Goal: Task Accomplishment & Management: Use online tool/utility

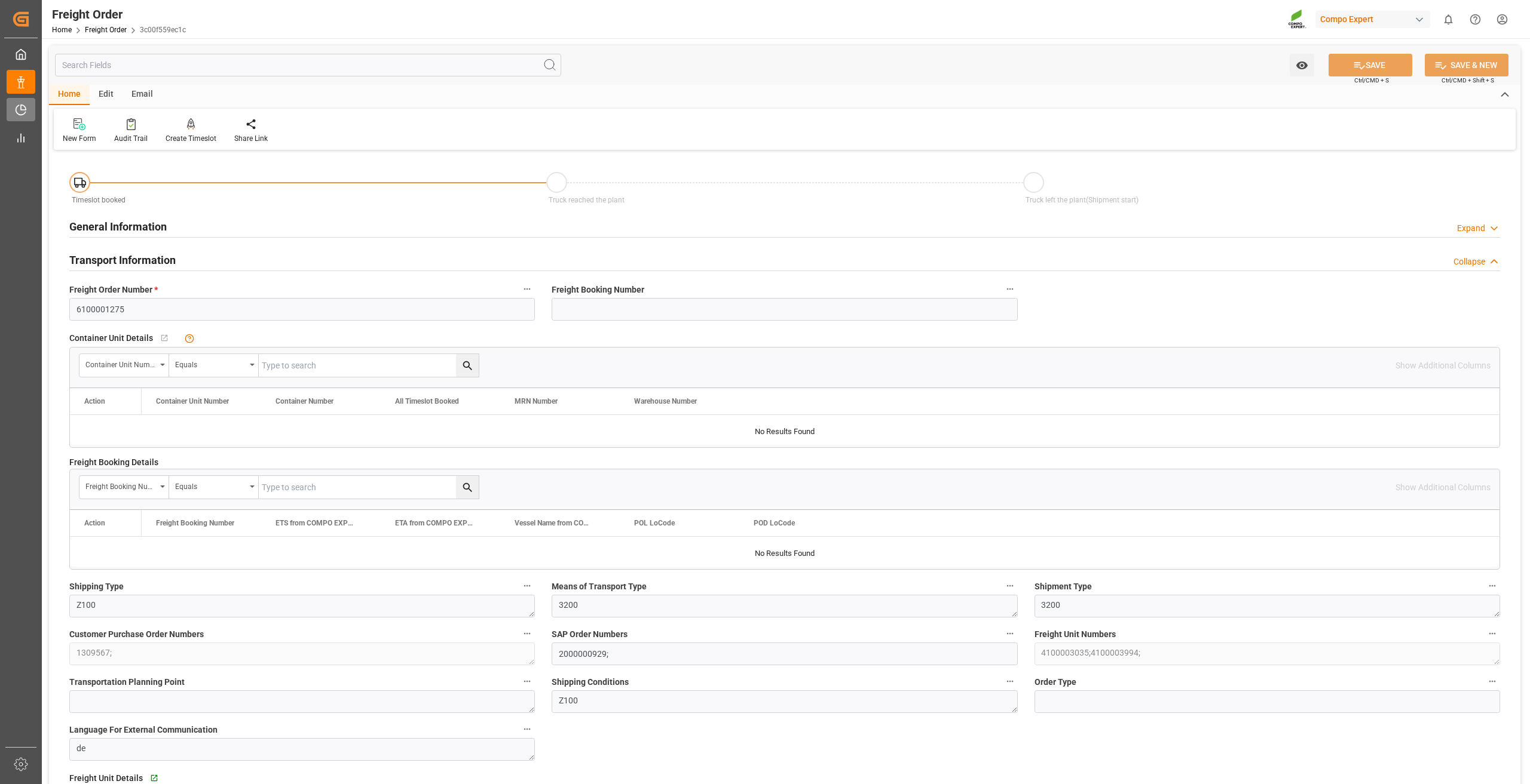
scroll to position [1195, 0]
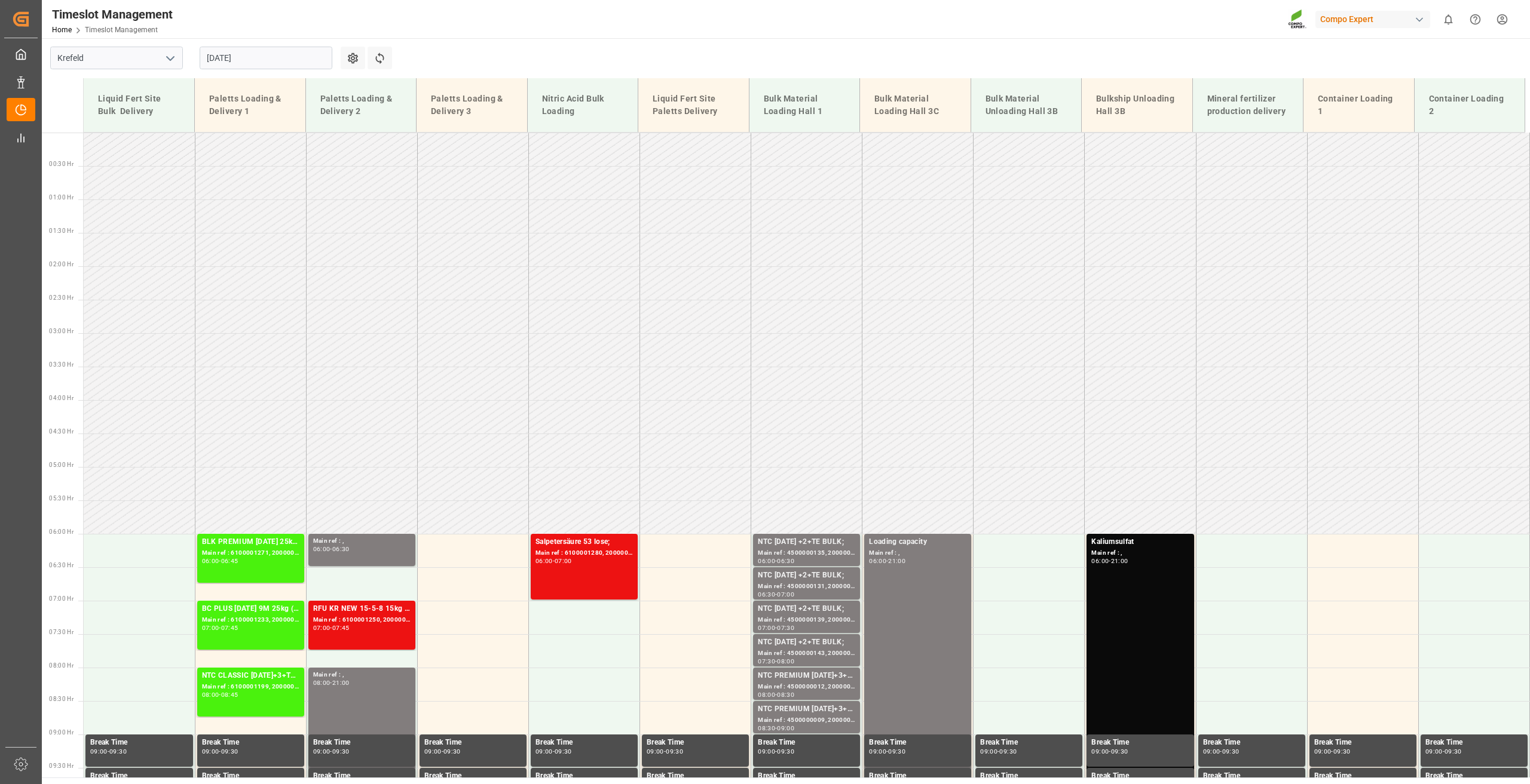
scroll to position [316, 0]
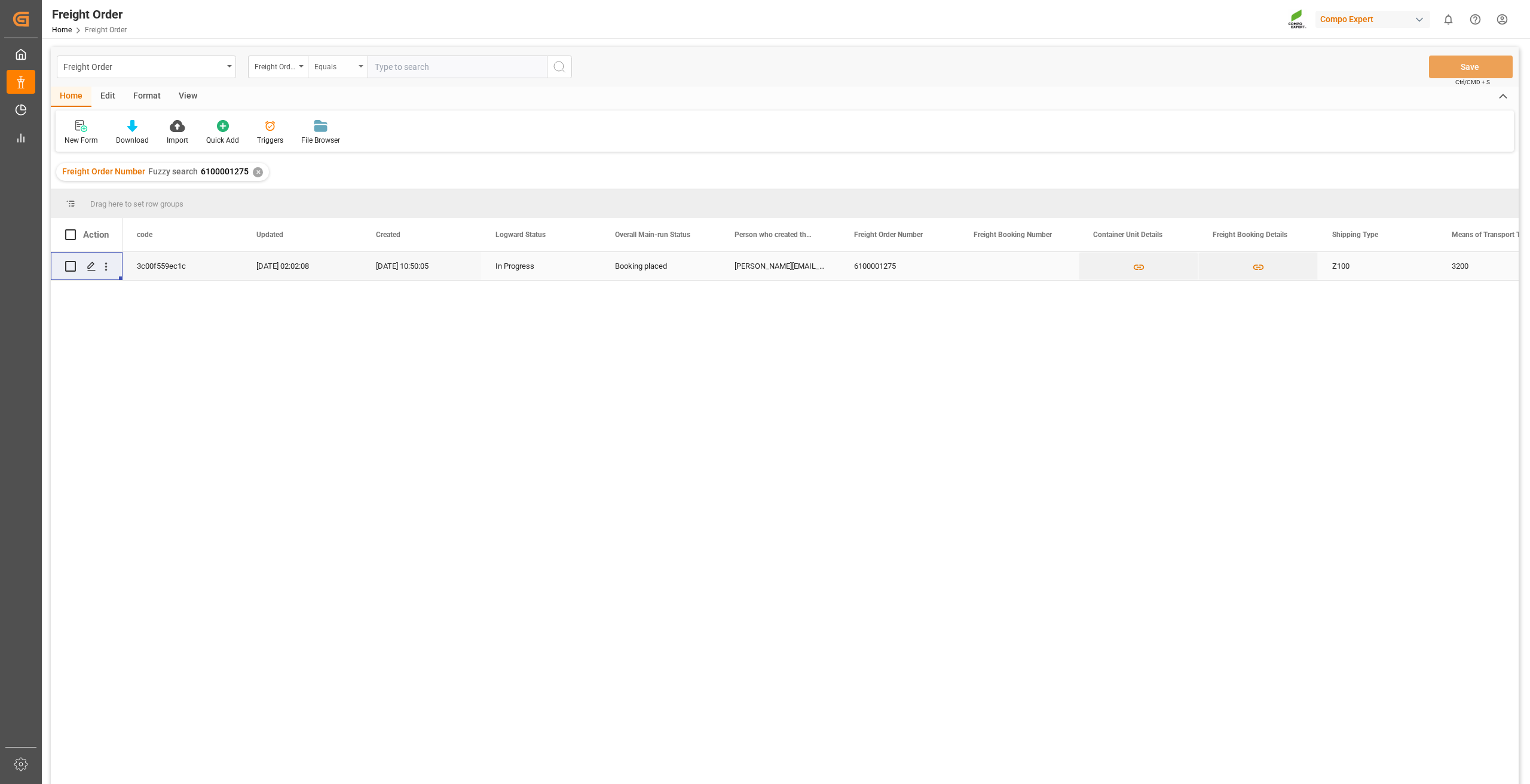
click at [345, 65] on div "Equals" at bounding box center [335, 66] width 41 height 14
click at [352, 145] on div "Fuzzy search" at bounding box center [397, 147] width 178 height 25
click at [410, 62] on input "text" at bounding box center [457, 67] width 179 height 23
type input "6100001380"
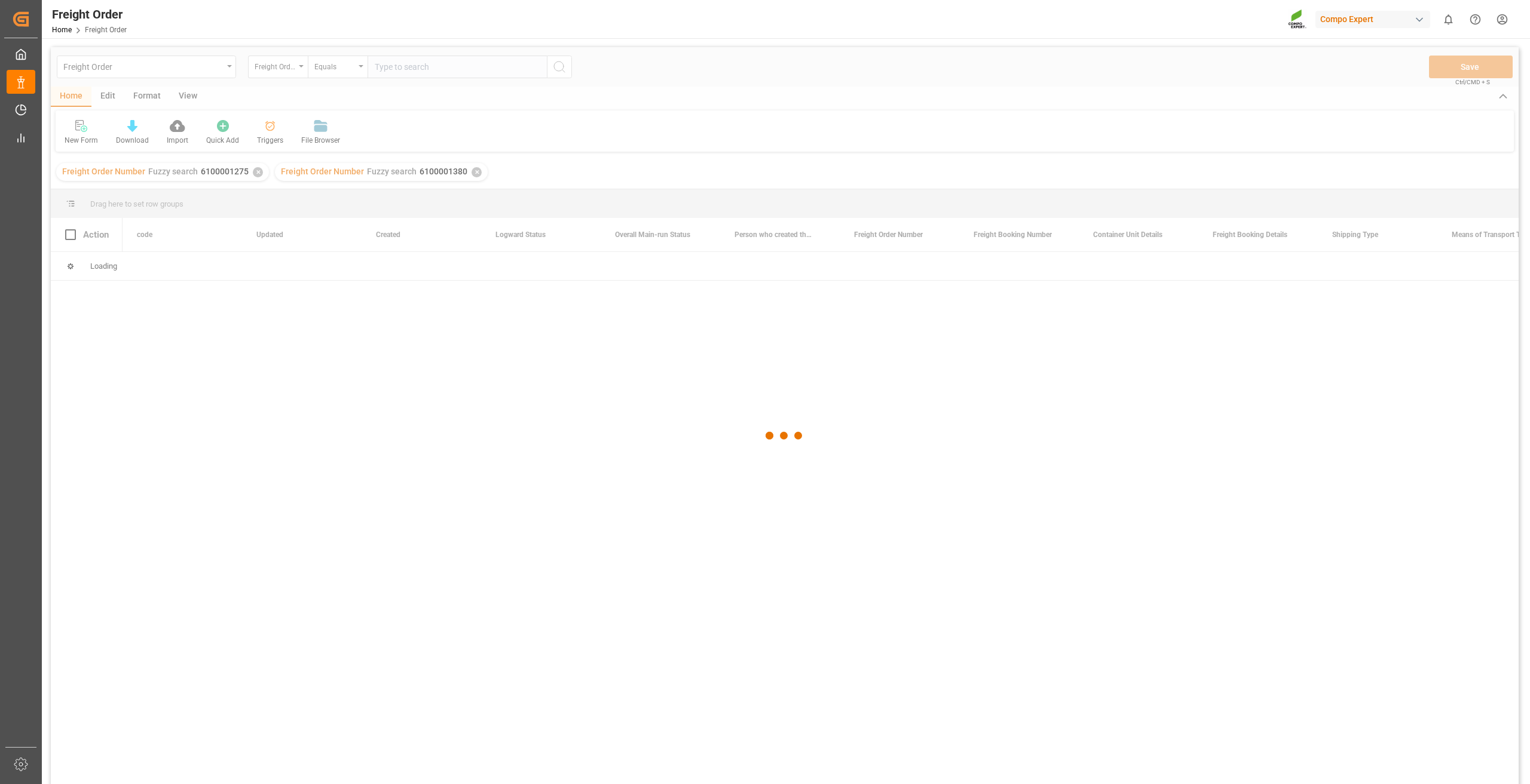
click at [252, 172] on div at bounding box center [784, 436] width 1468 height 777
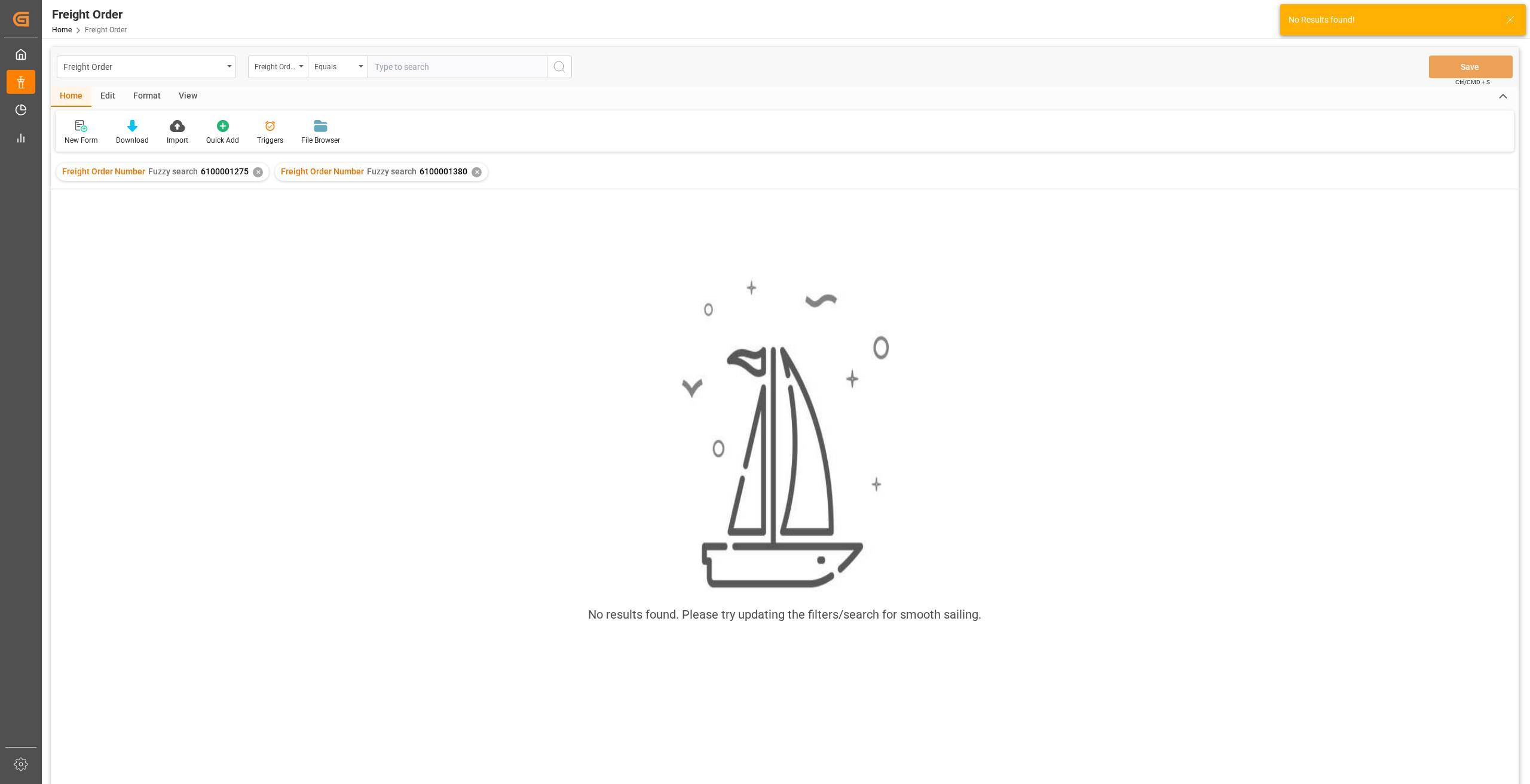
click at [253, 172] on div "✕" at bounding box center [258, 172] width 10 height 10
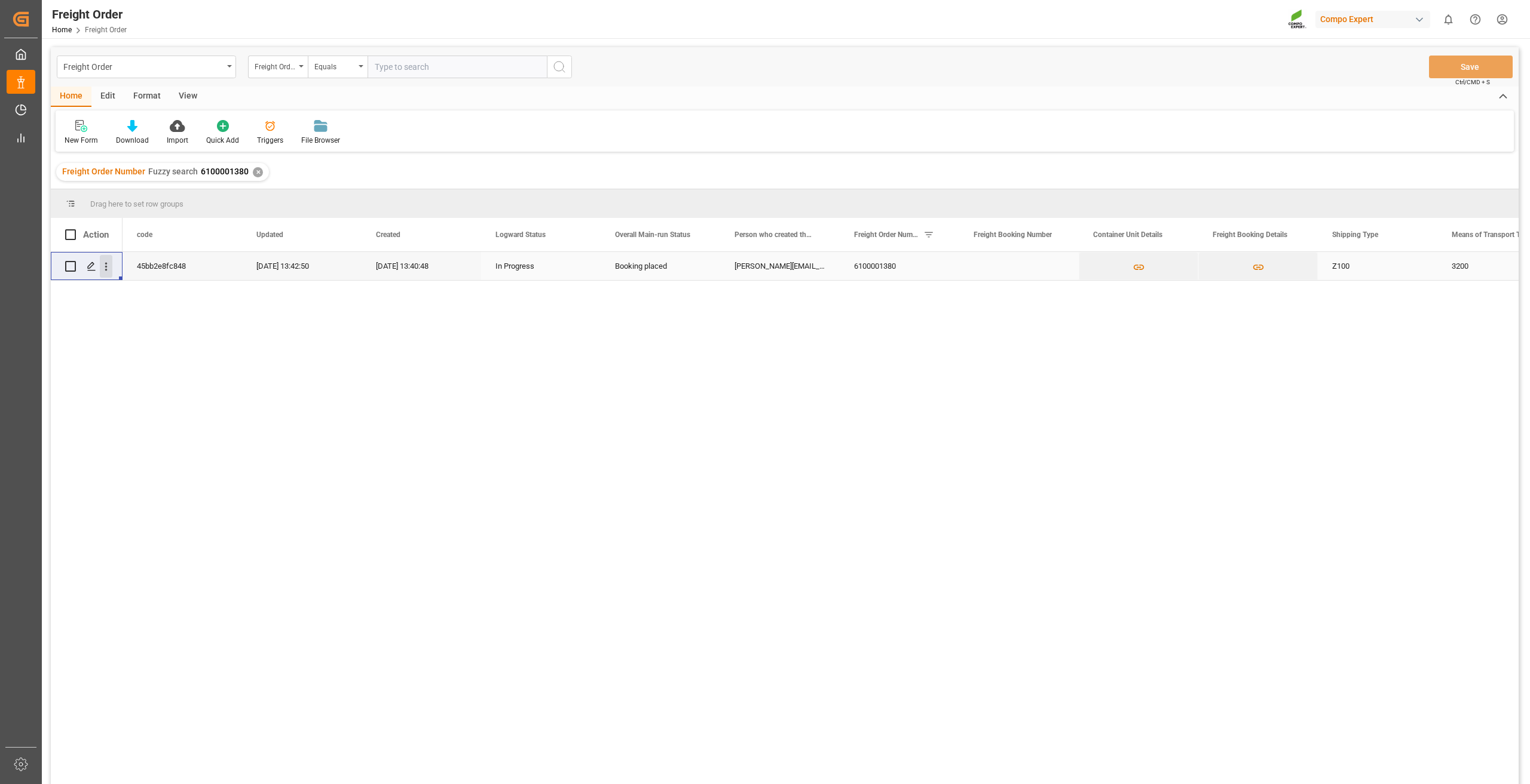
click at [110, 266] on icon "open menu" at bounding box center [106, 266] width 13 height 13
click at [118, 284] on div "Open in new tab" at bounding box center [174, 292] width 147 height 25
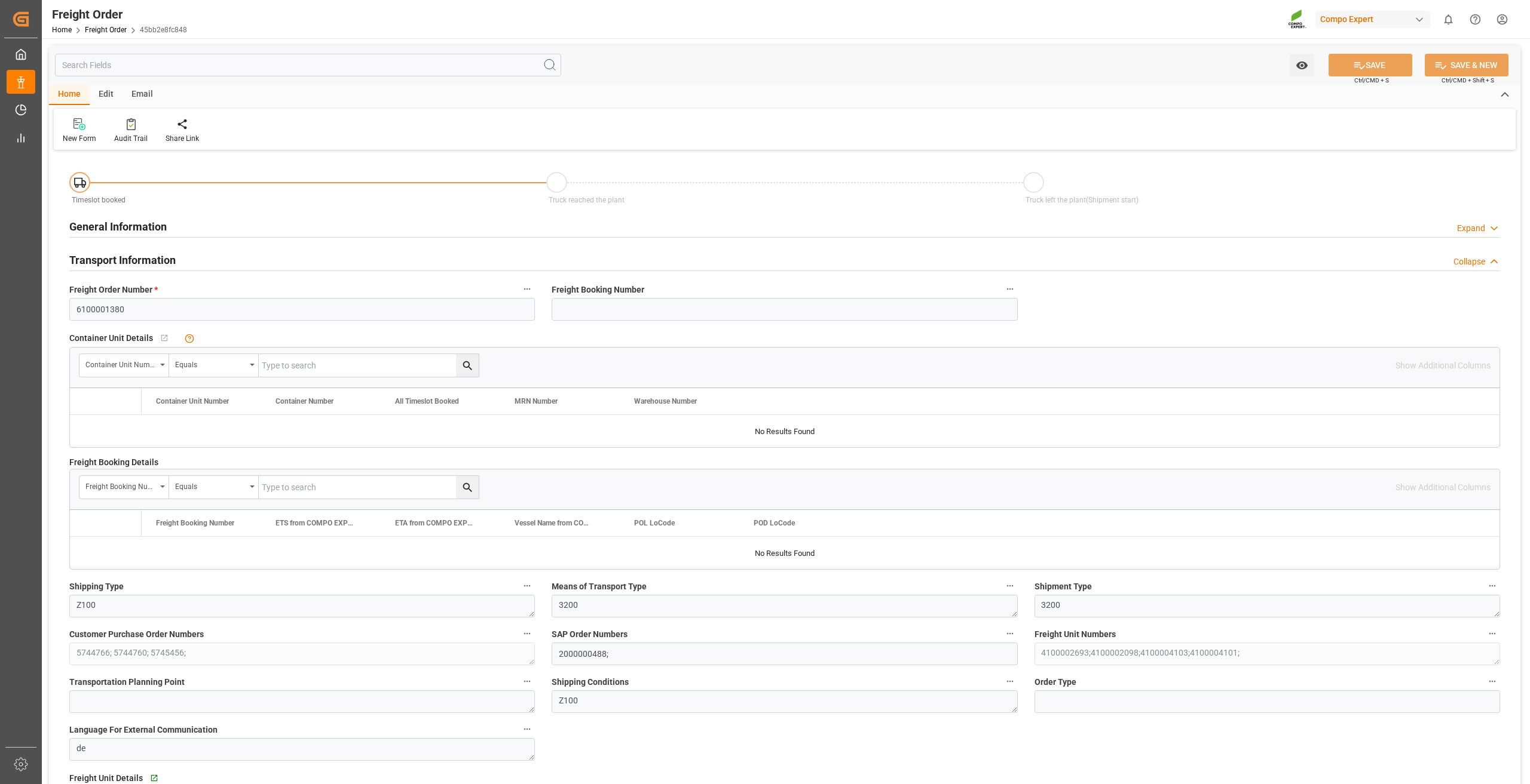
type input "0"
type input "23768"
type input "0"
type input "26.08.2025 01:00"
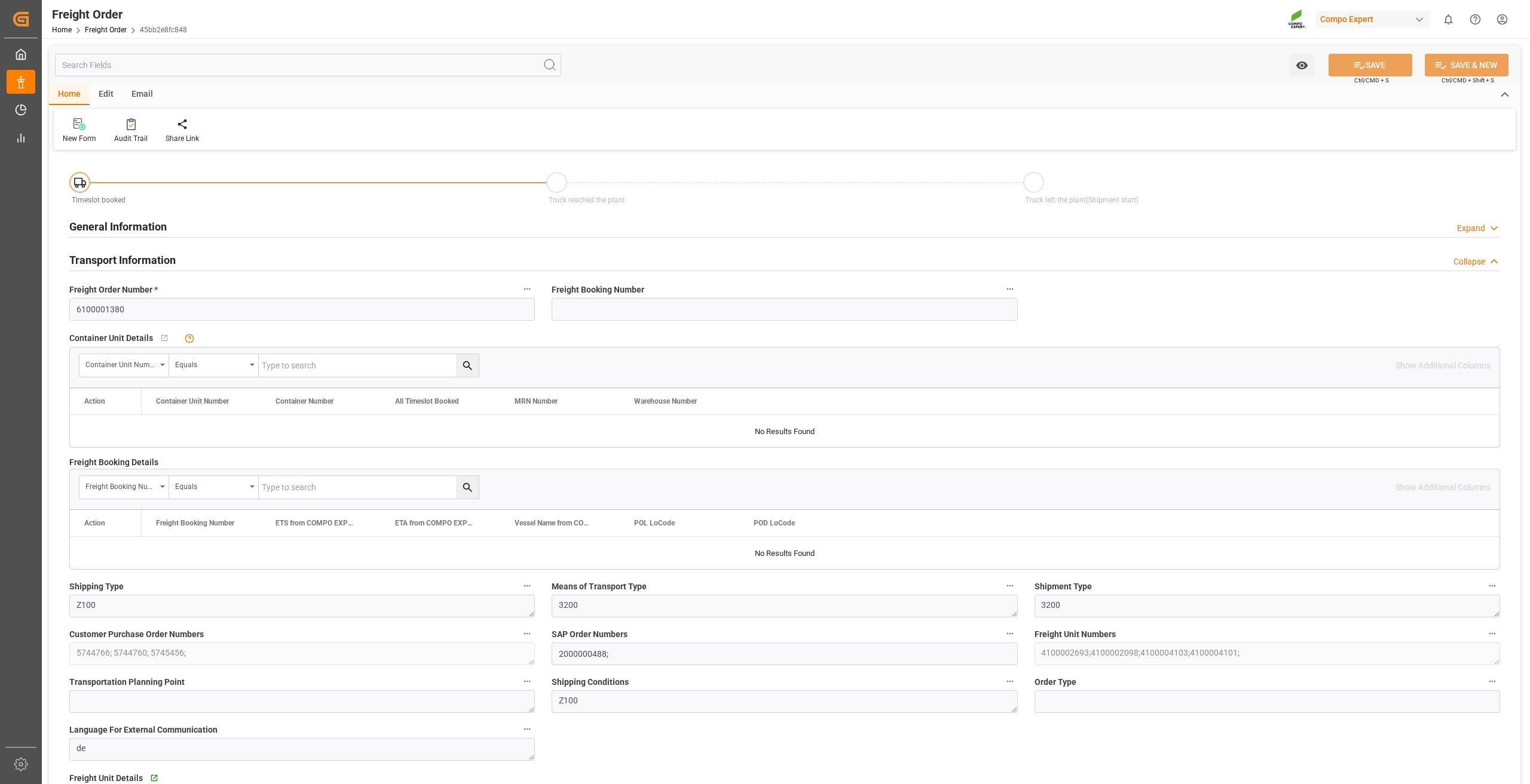
type input "22.08.2025 13:40"
click at [189, 128] on icon at bounding box center [191, 124] width 8 height 12
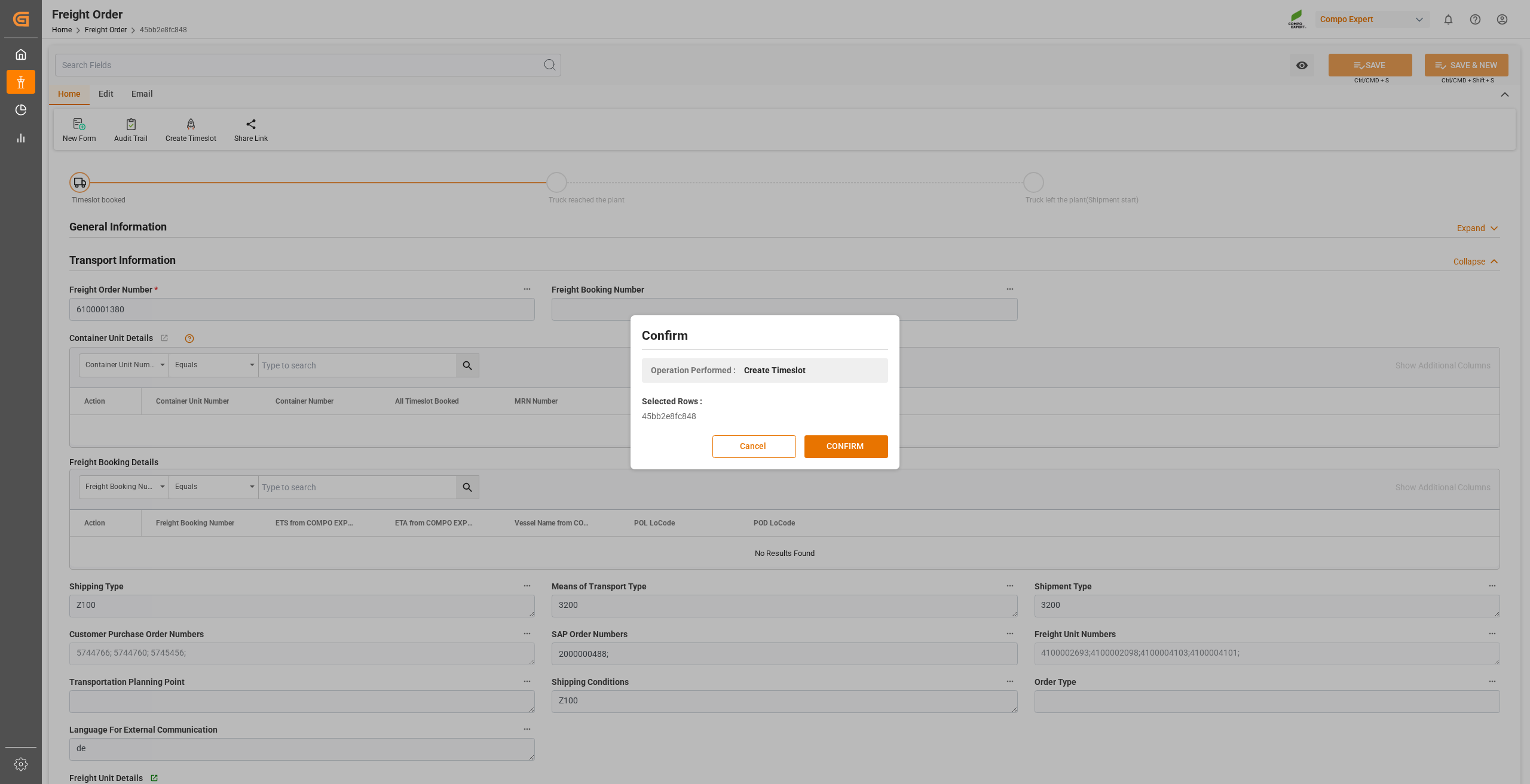
click at [890, 451] on div "Confirm Operation Performed : Create Timeslot Selected Rows : 45bb2e8fc848 Canc…" at bounding box center [765, 392] width 263 height 148
click at [845, 440] on button "CONFIRM" at bounding box center [846, 447] width 84 height 23
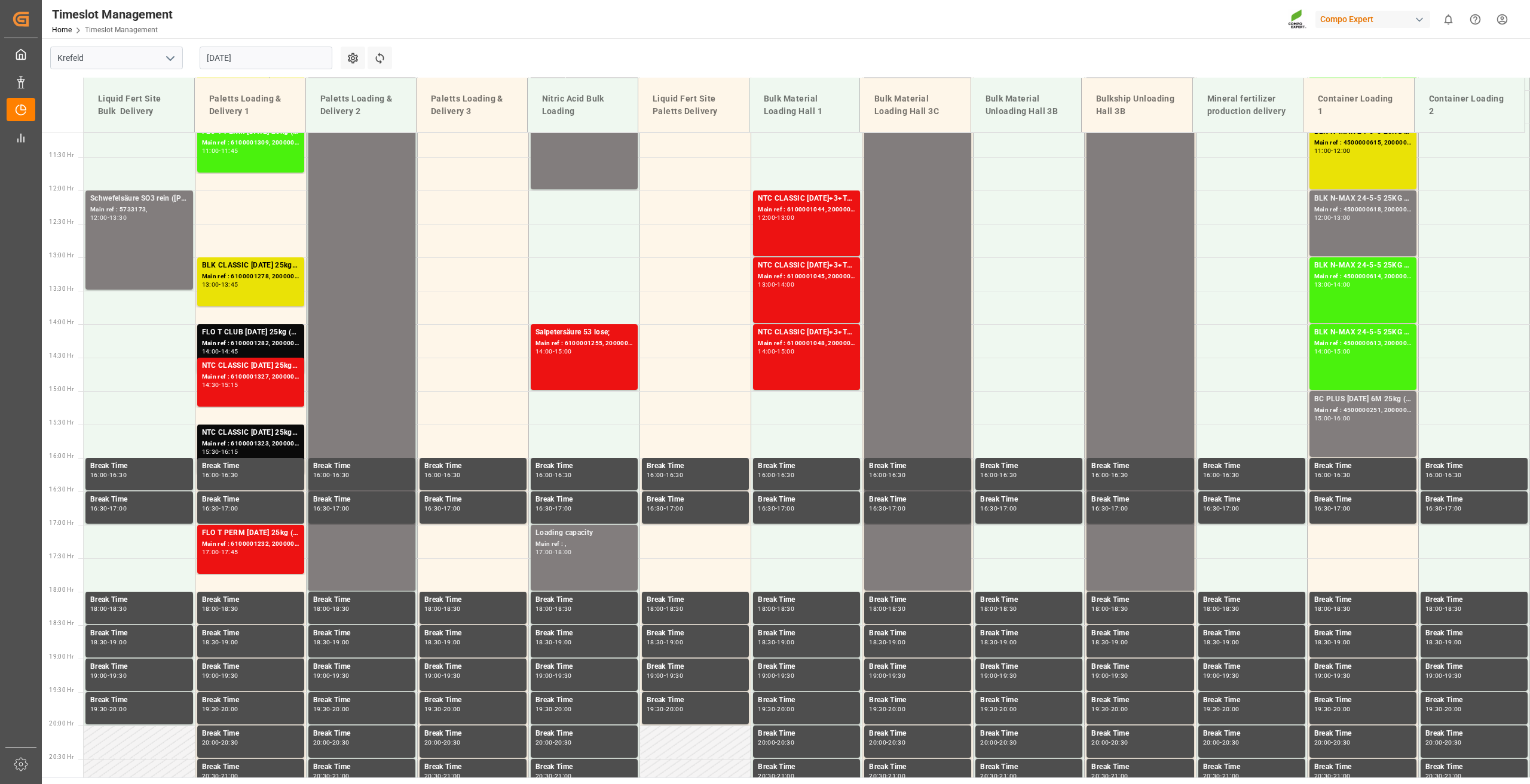
scroll to position [875, 0]
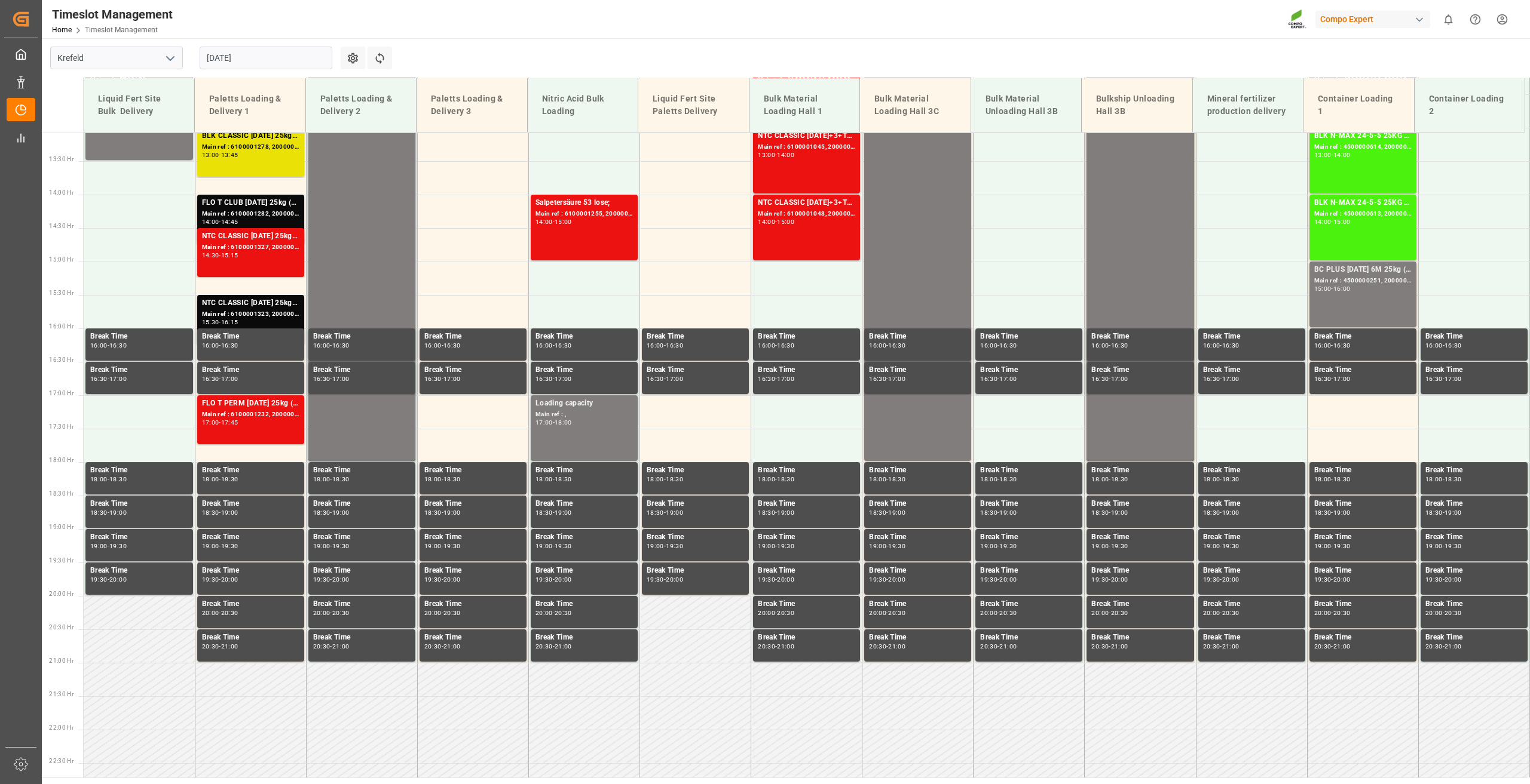
click at [224, 48] on input "[DATE]" at bounding box center [266, 58] width 133 height 23
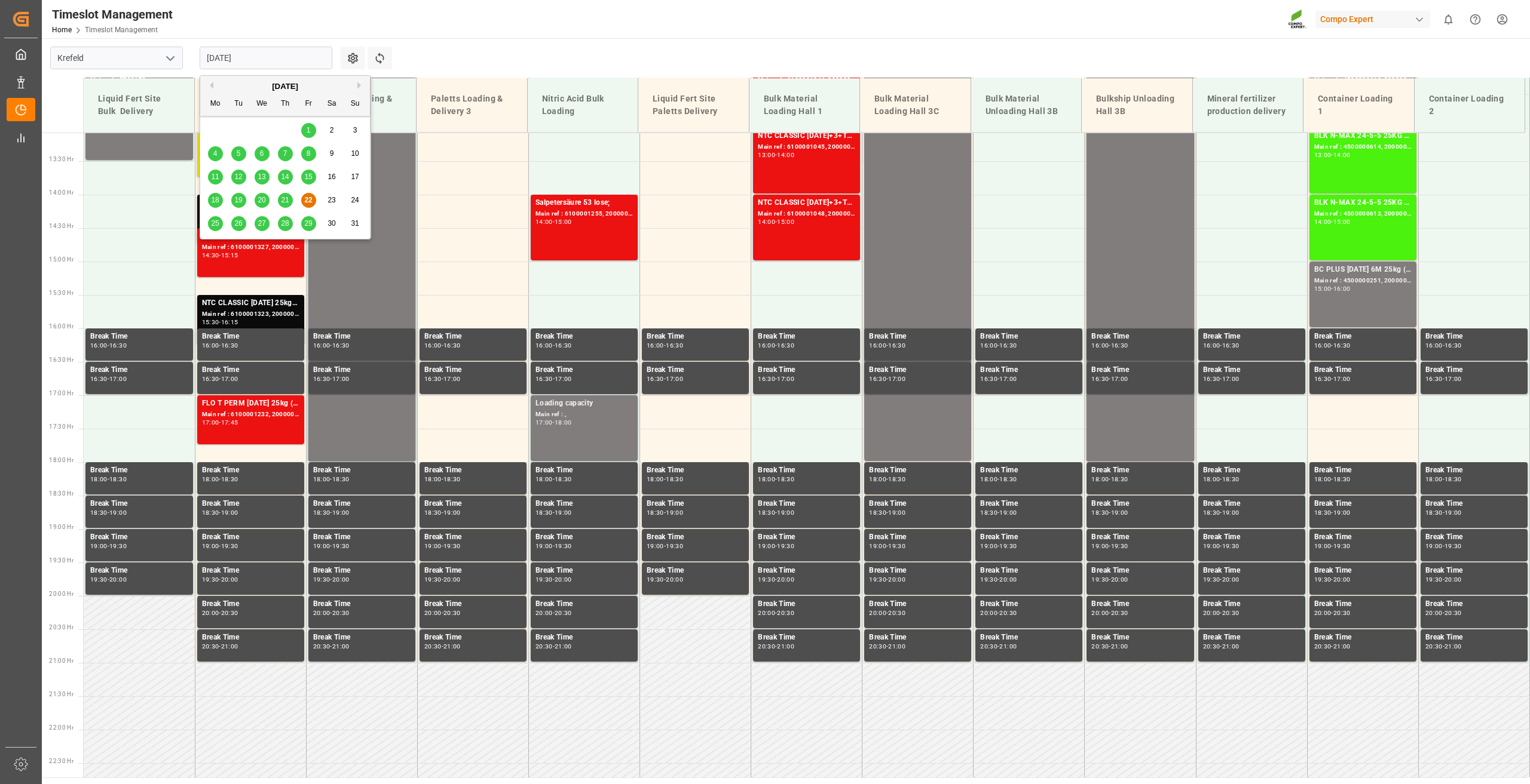
click at [238, 224] on span "26" at bounding box center [237, 223] width 7 height 8
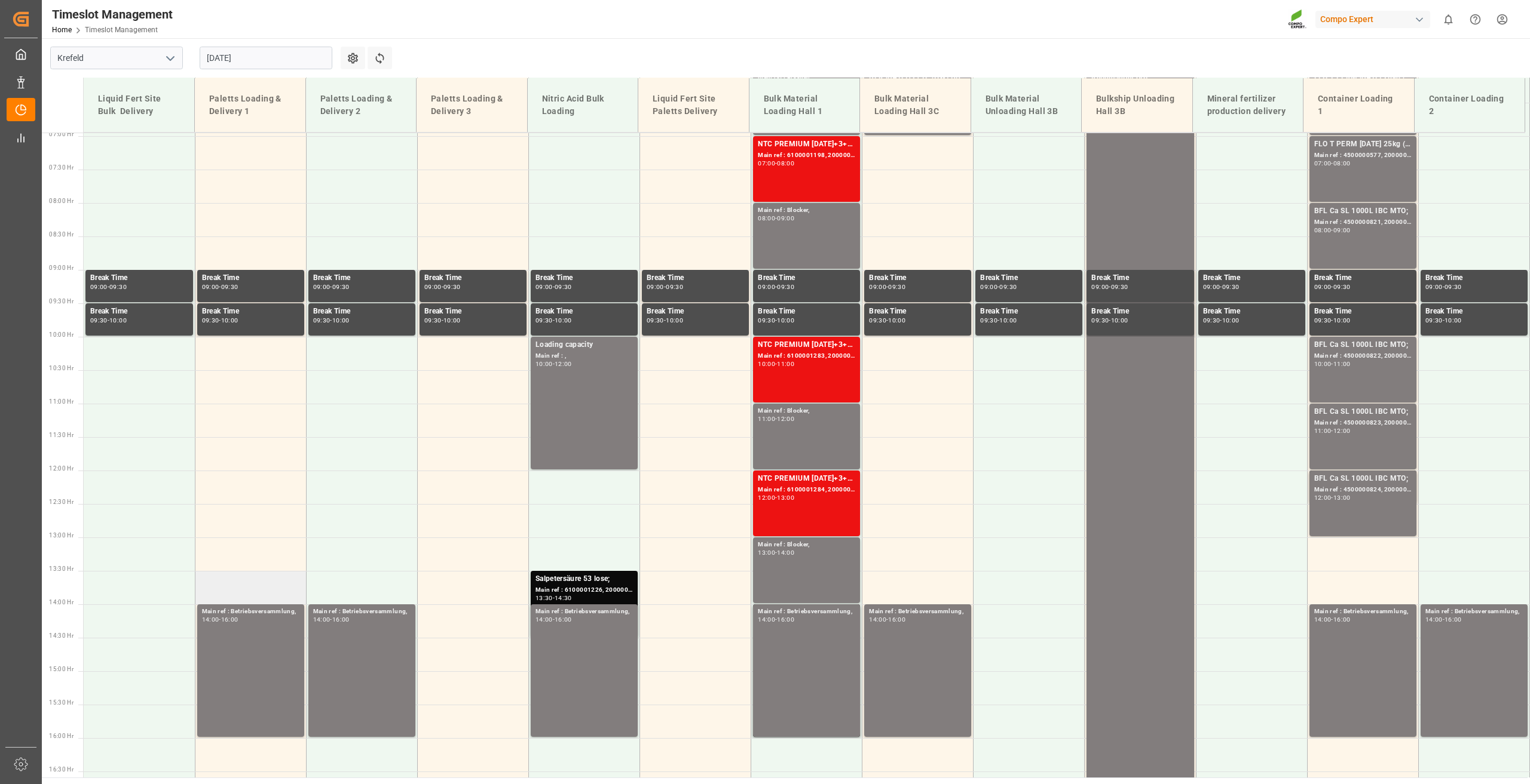
scroll to position [444, 0]
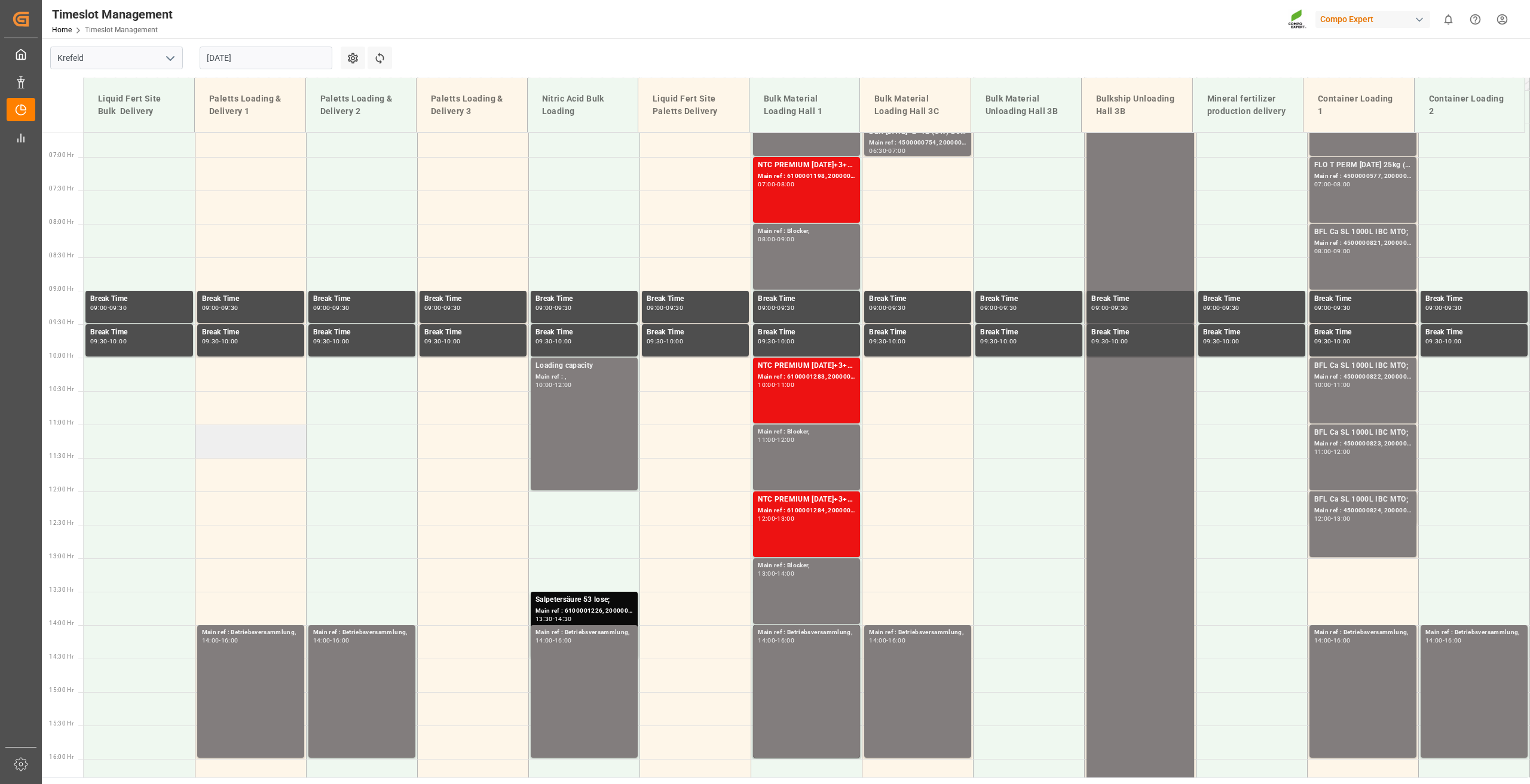
click at [236, 444] on td at bounding box center [250, 441] width 111 height 33
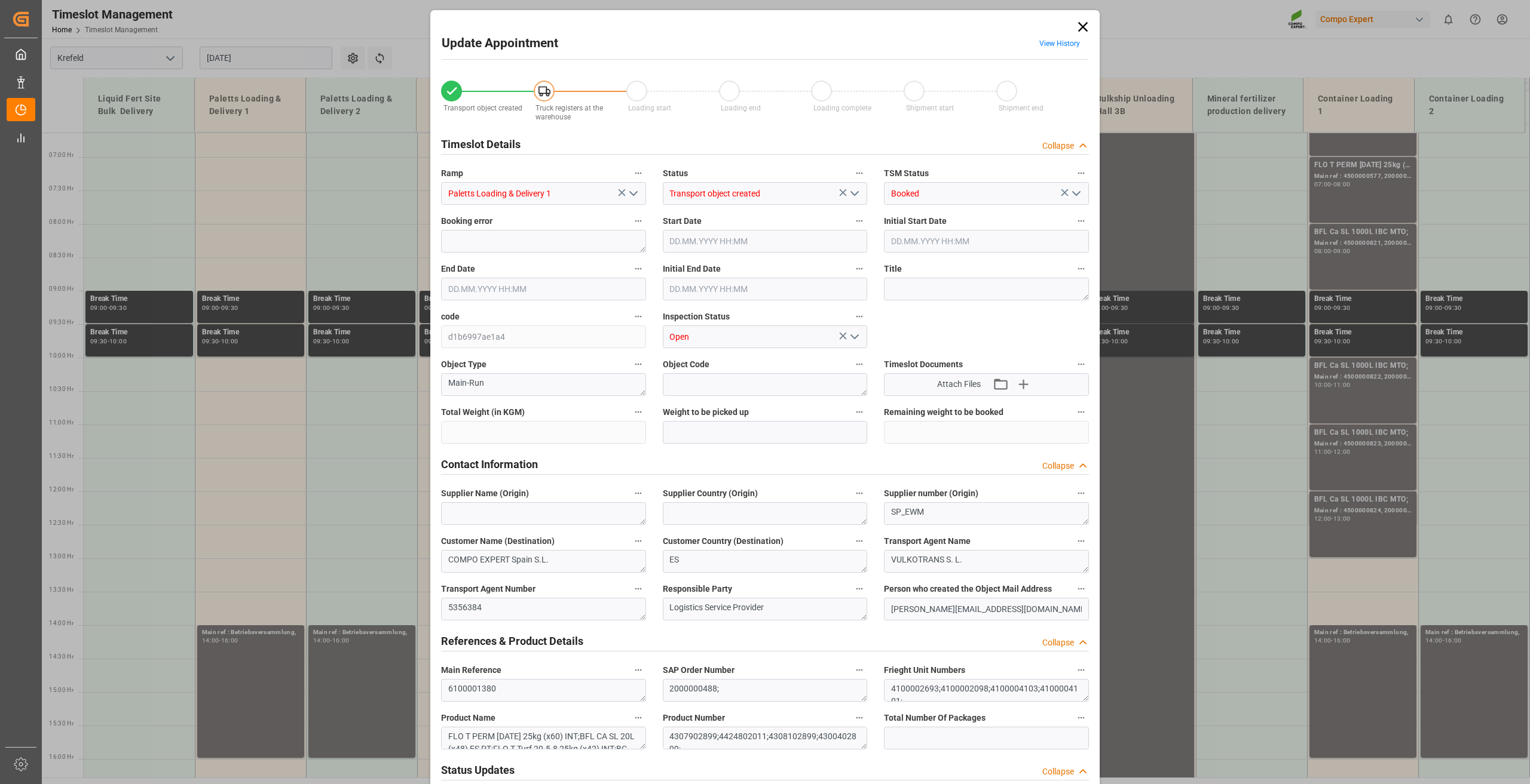
type input "23768"
type input "0"
type input "[DATE] 11:00"
type input "[DATE] 11:30"
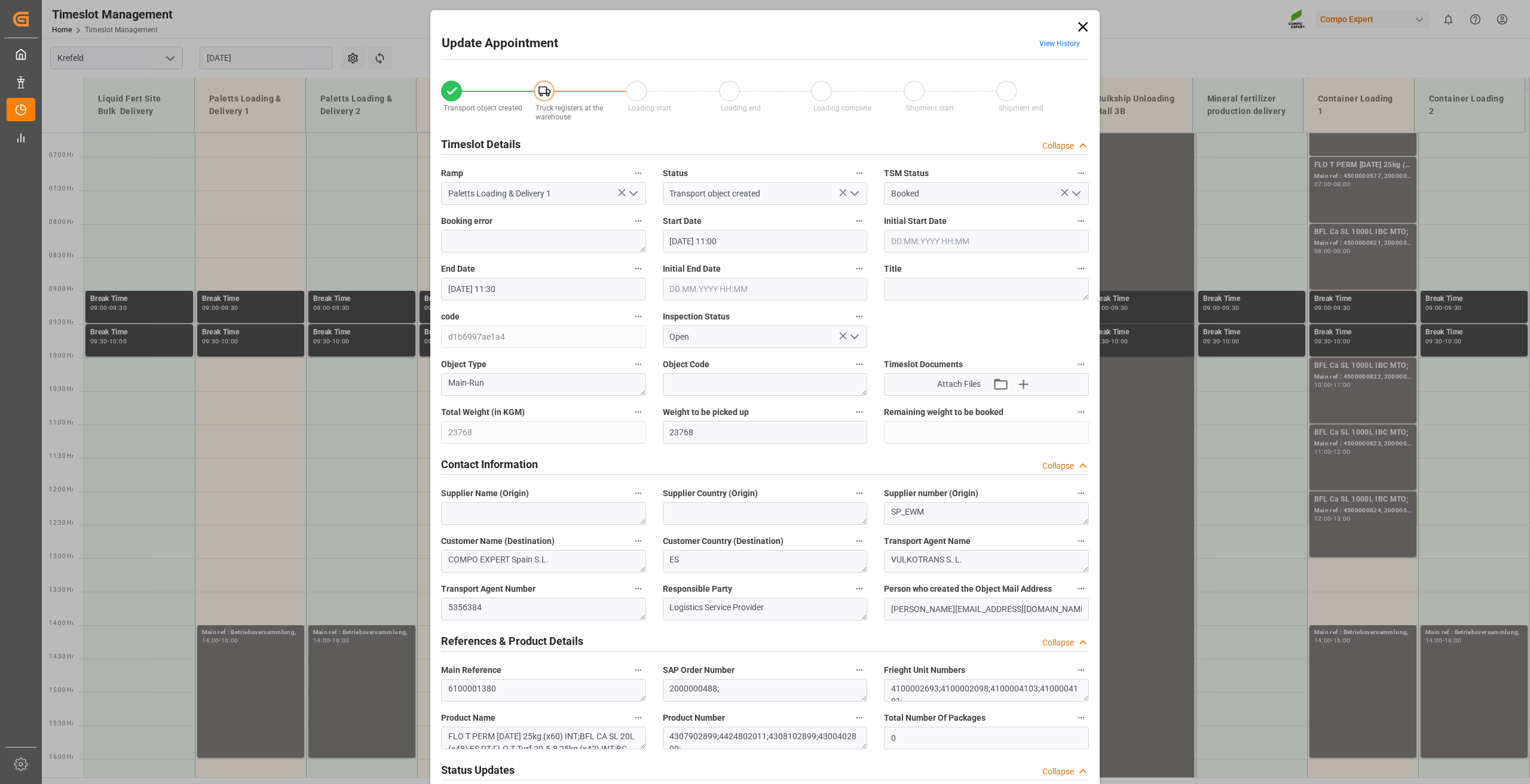
type input "[DATE] 13:40"
type input "[DATE] 11:59"
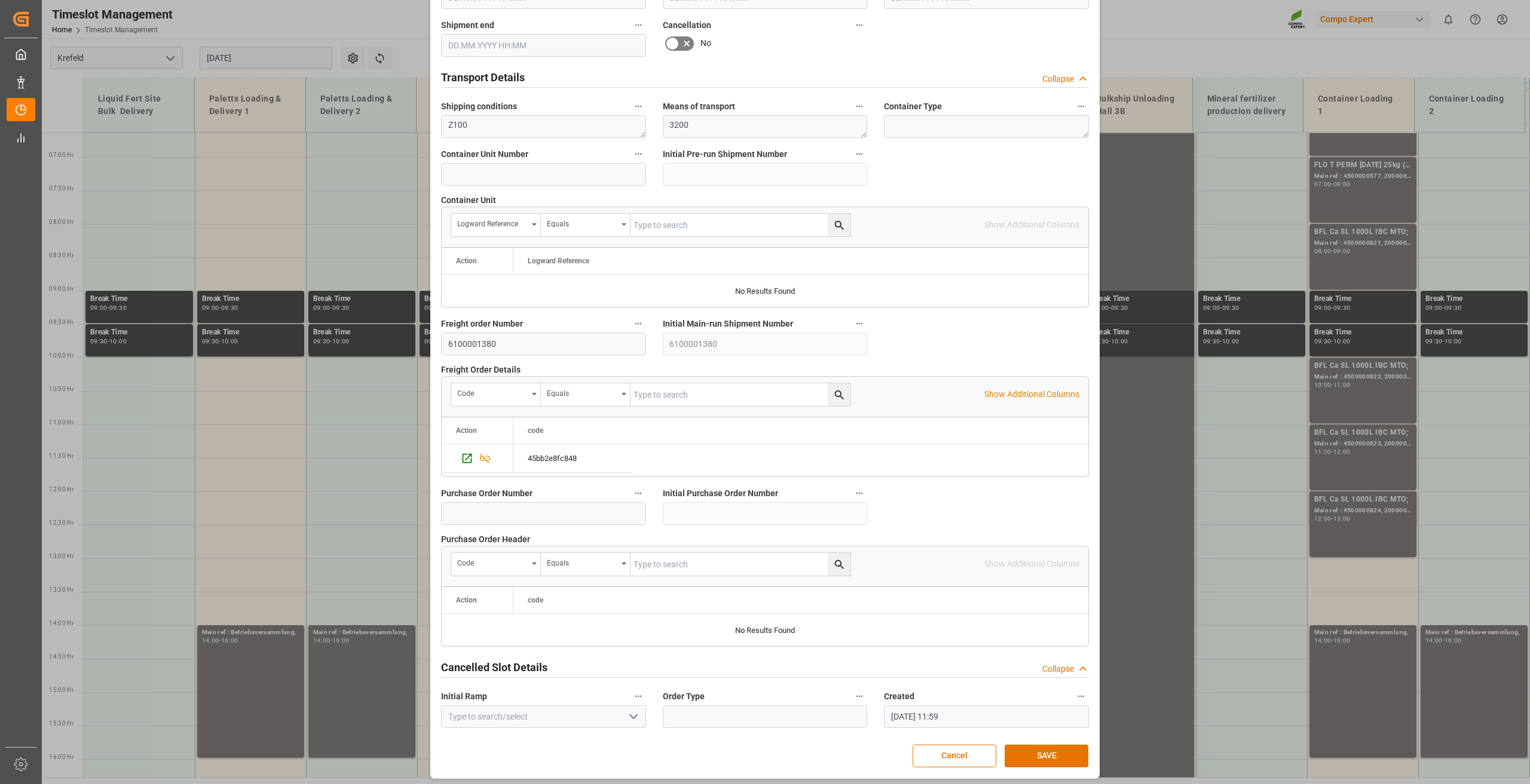
scroll to position [873, 0]
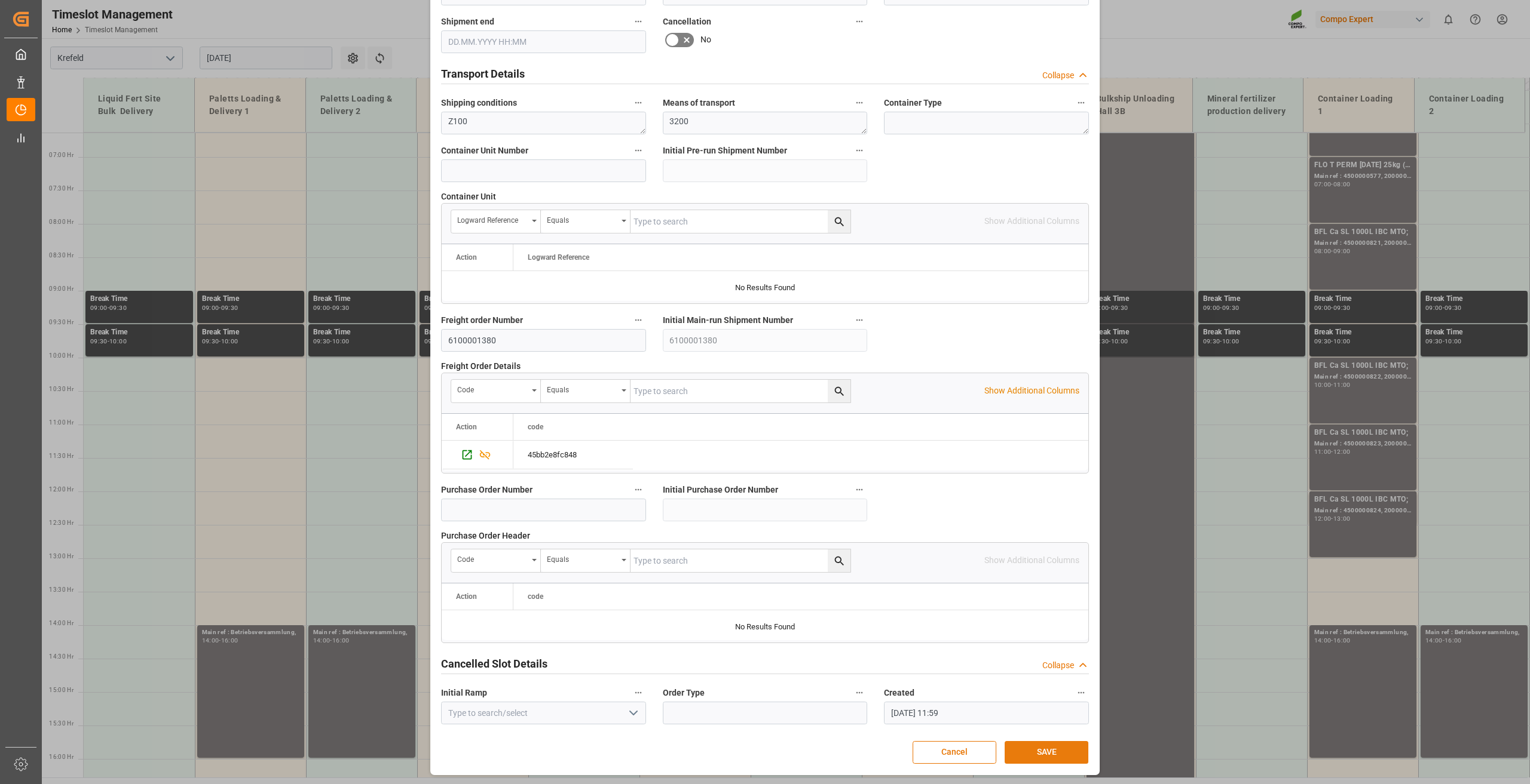
click at [1058, 754] on button "SAVE" at bounding box center [1047, 753] width 84 height 23
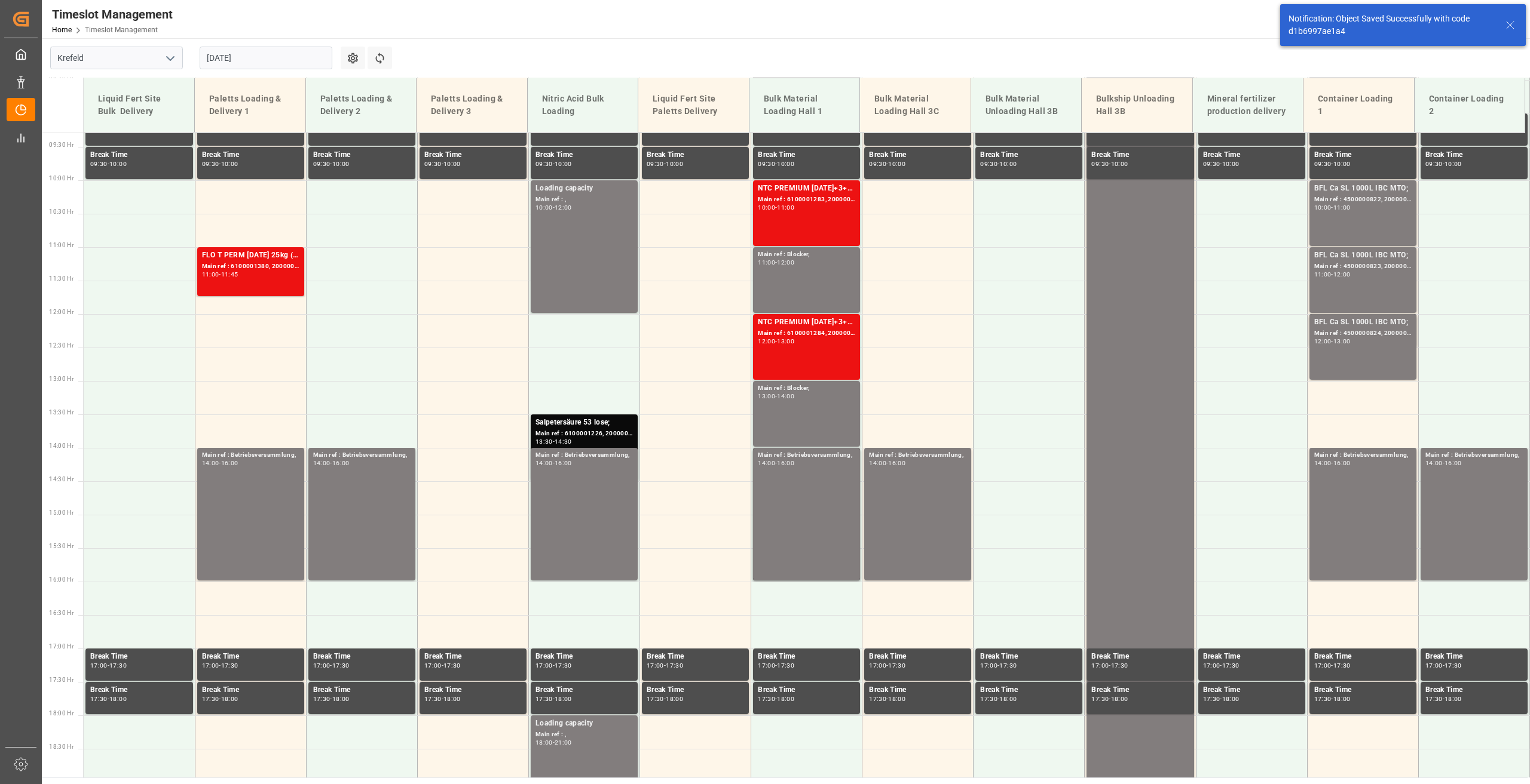
scroll to position [674, 0]
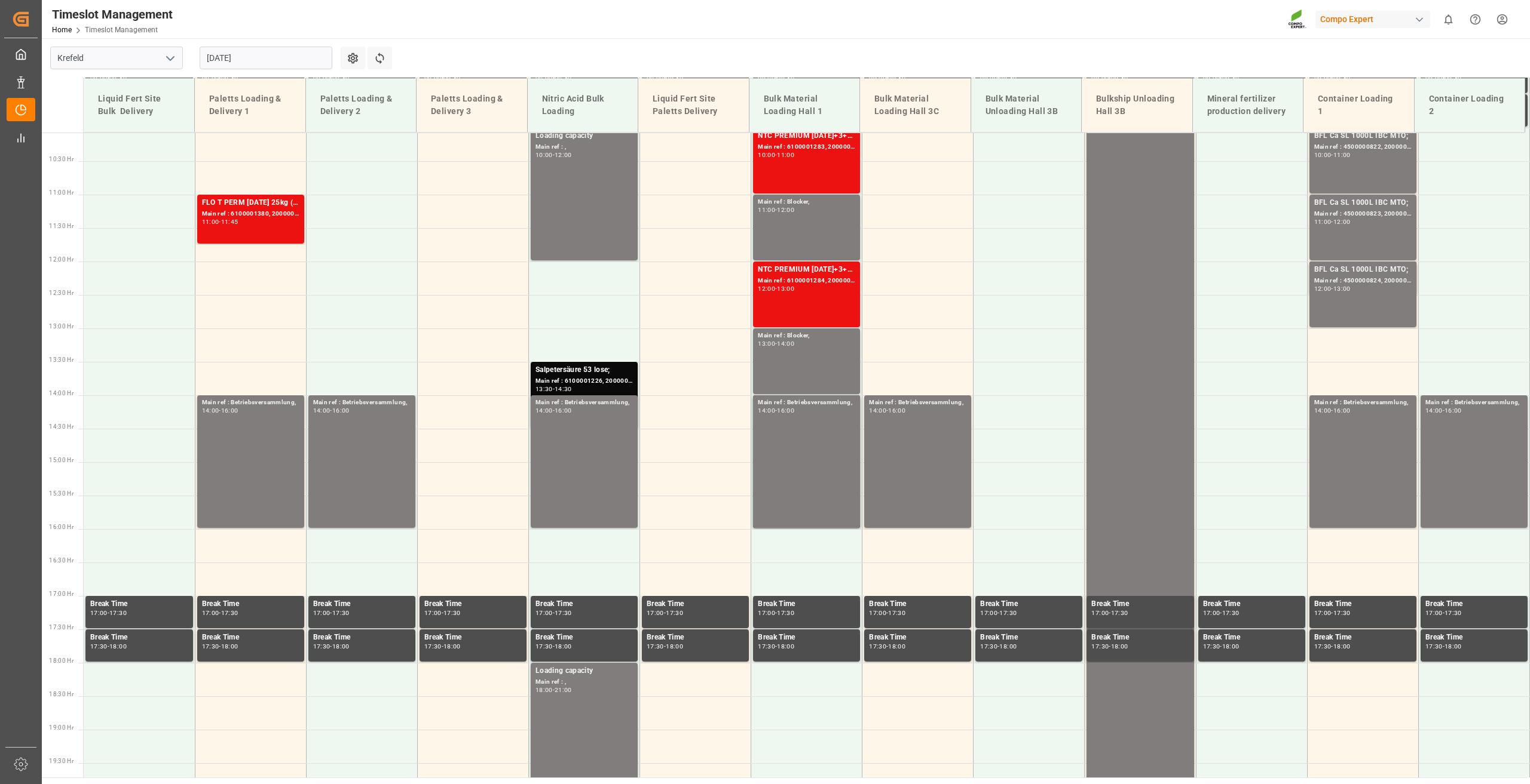
click at [250, 58] on input "[DATE]" at bounding box center [266, 58] width 133 height 23
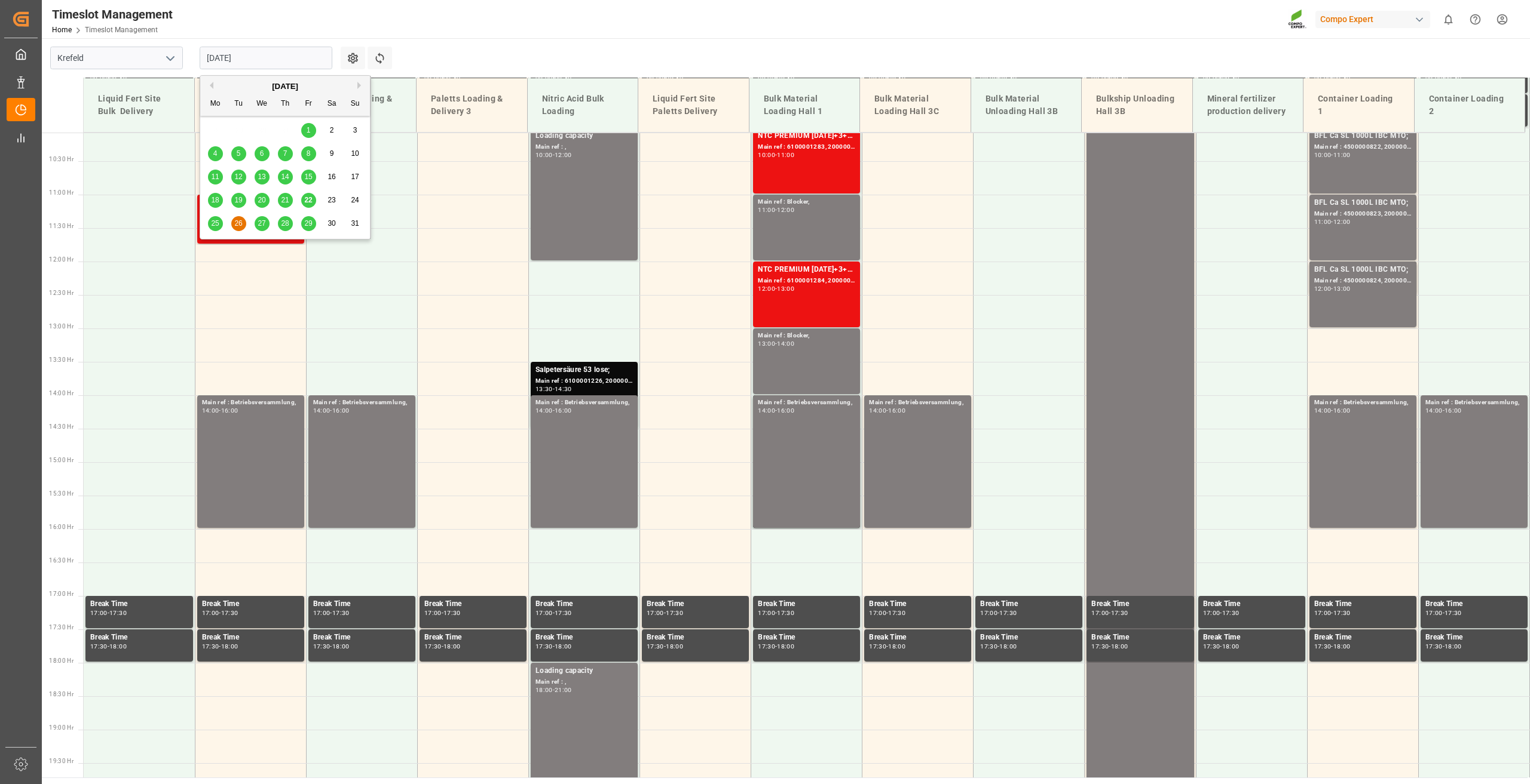
click at [260, 218] on div "27" at bounding box center [262, 224] width 15 height 14
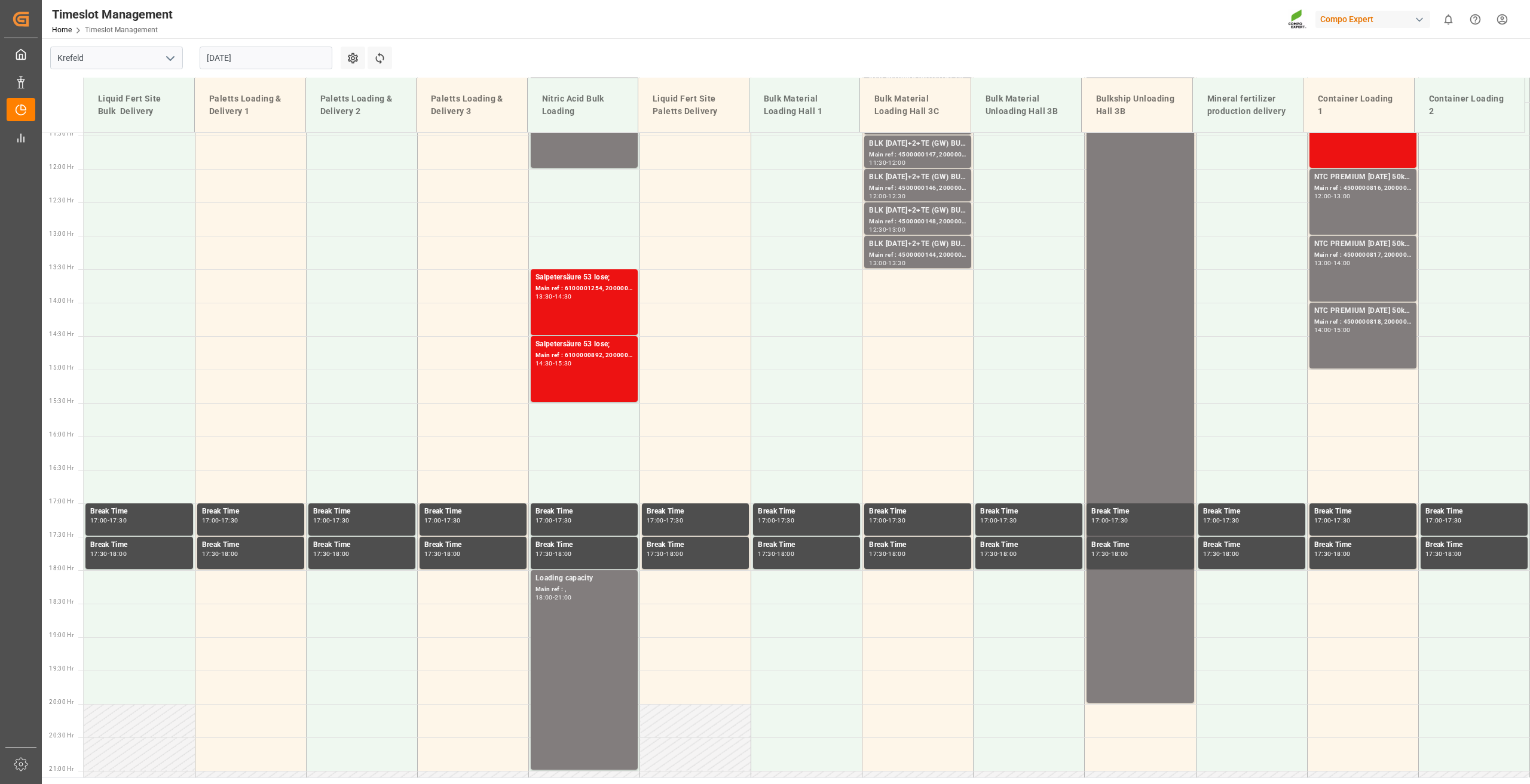
scroll to position [576, 0]
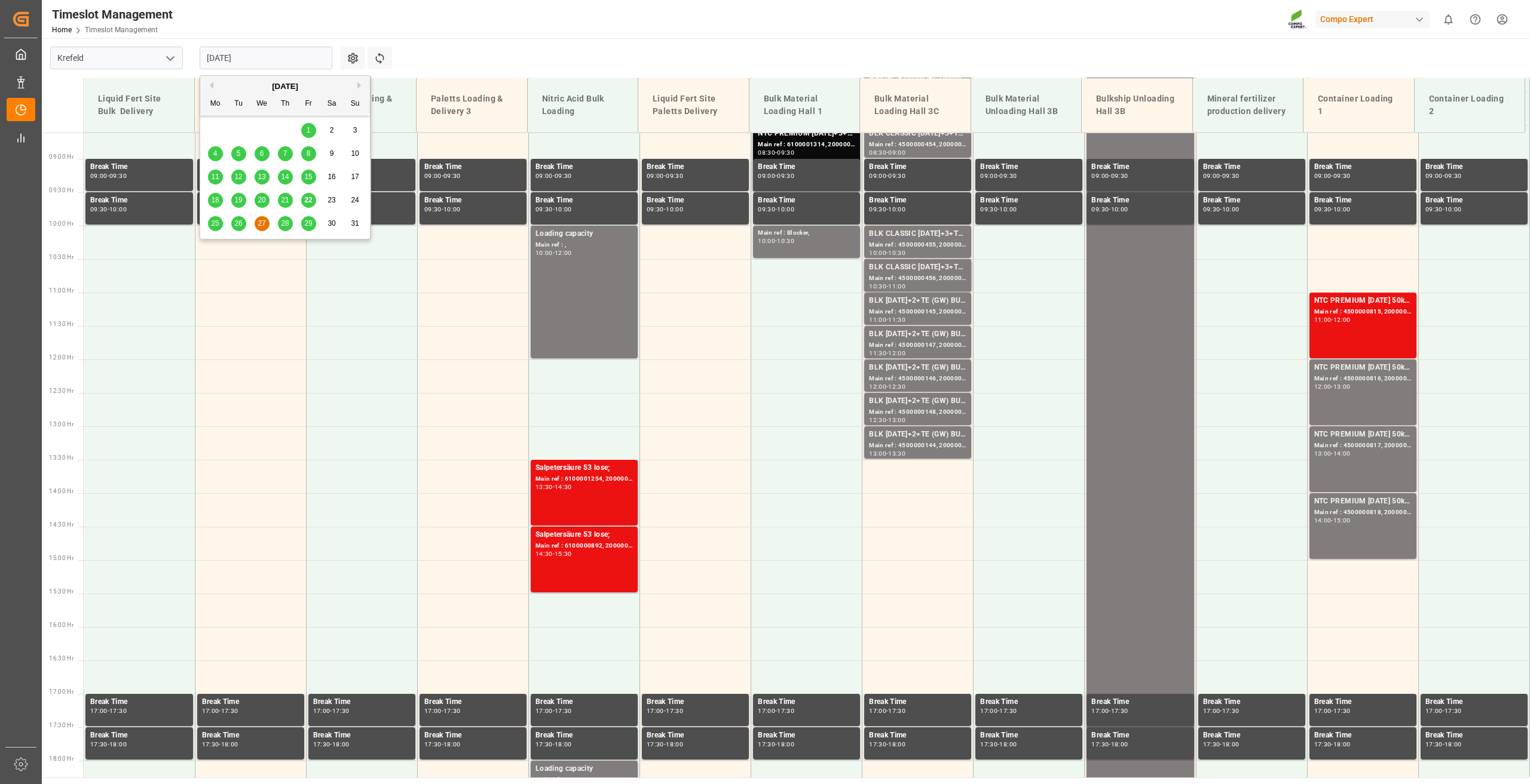
click at [238, 59] on input "[DATE]" at bounding box center [266, 58] width 133 height 23
click at [241, 224] on span "26" at bounding box center [237, 223] width 7 height 8
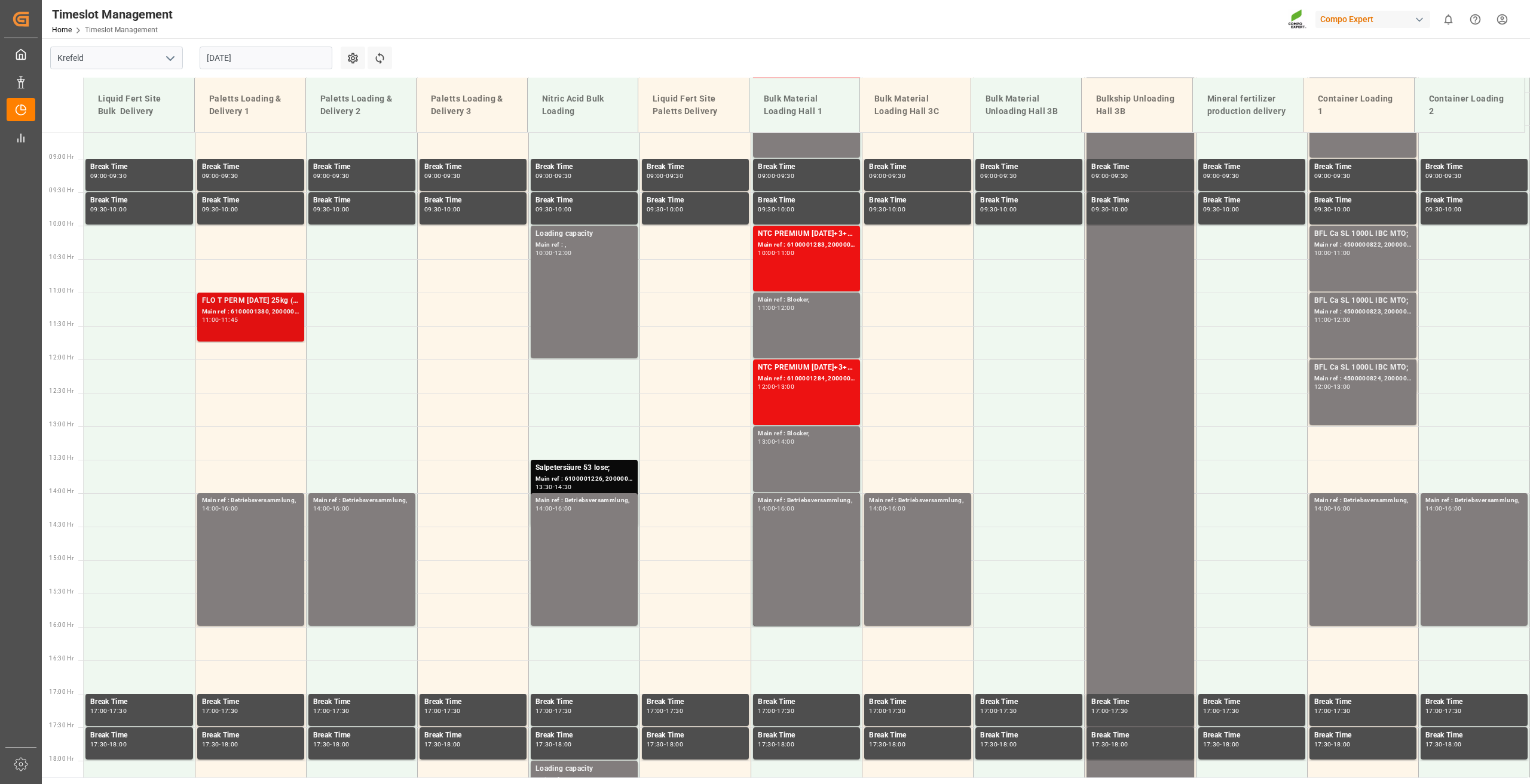
click at [239, 320] on div "11:45" at bounding box center [230, 320] width 18 height 5
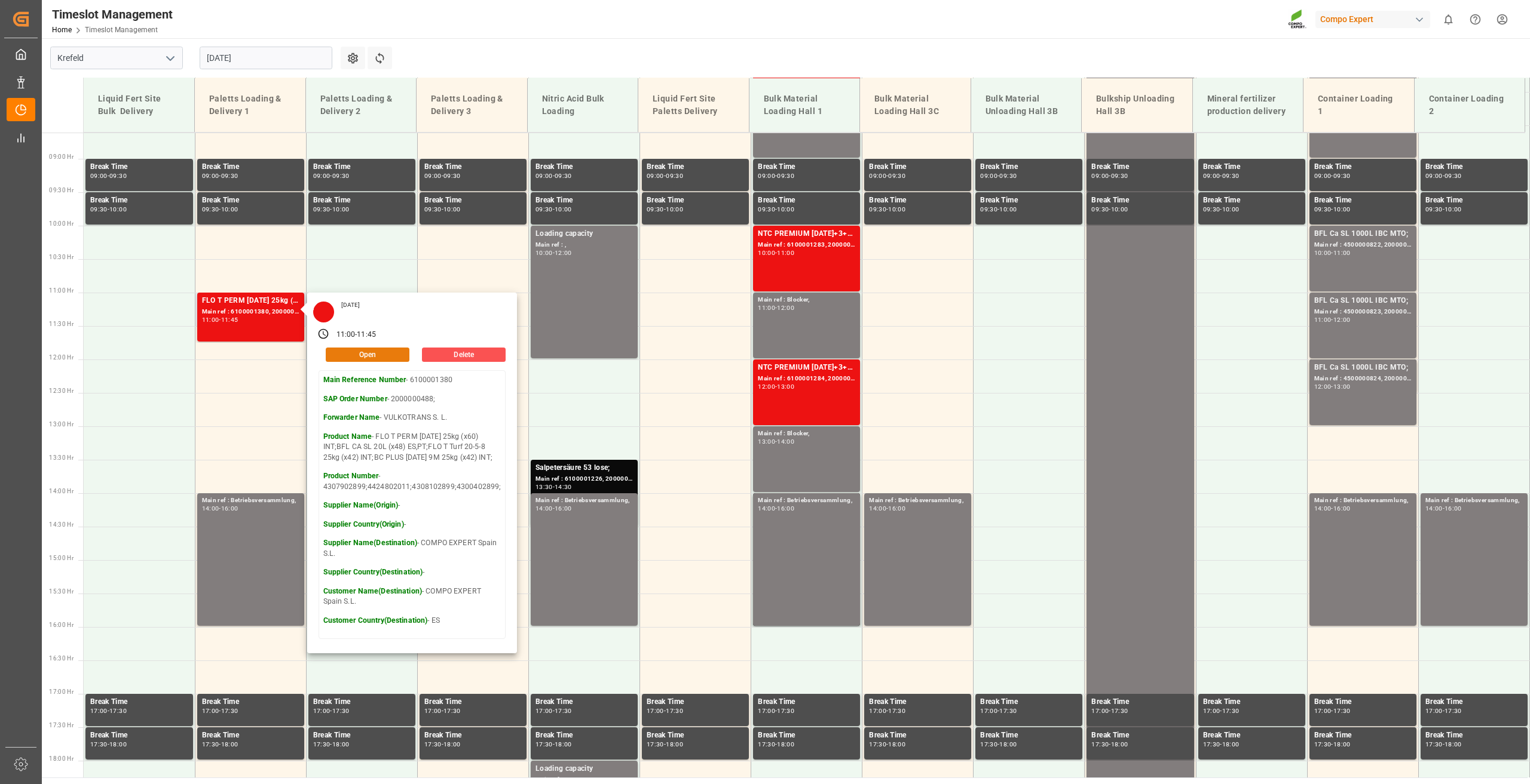
click at [360, 356] on button "Open" at bounding box center [368, 354] width 84 height 14
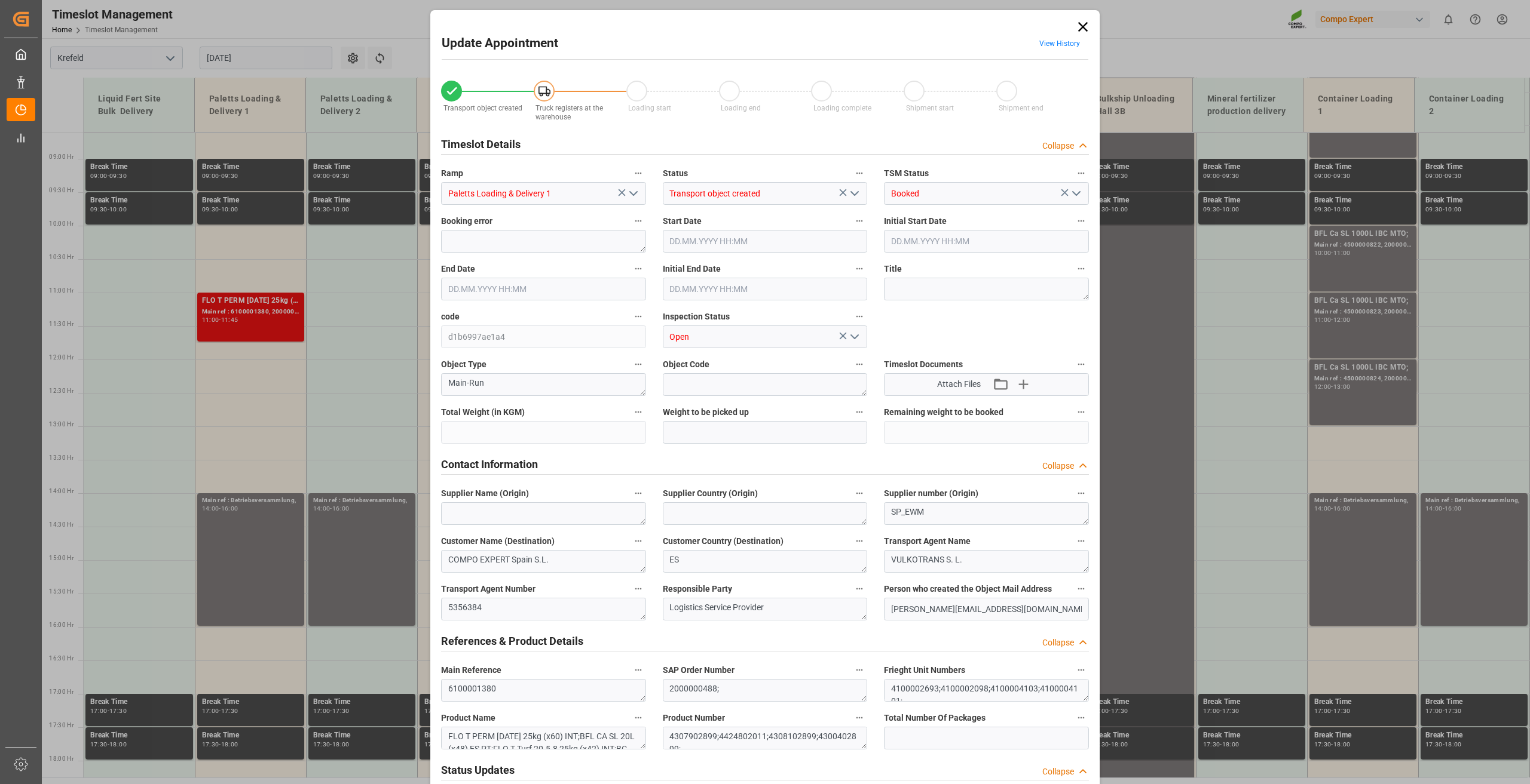
type input "23768"
type input "0"
type input "[DATE] 11:00"
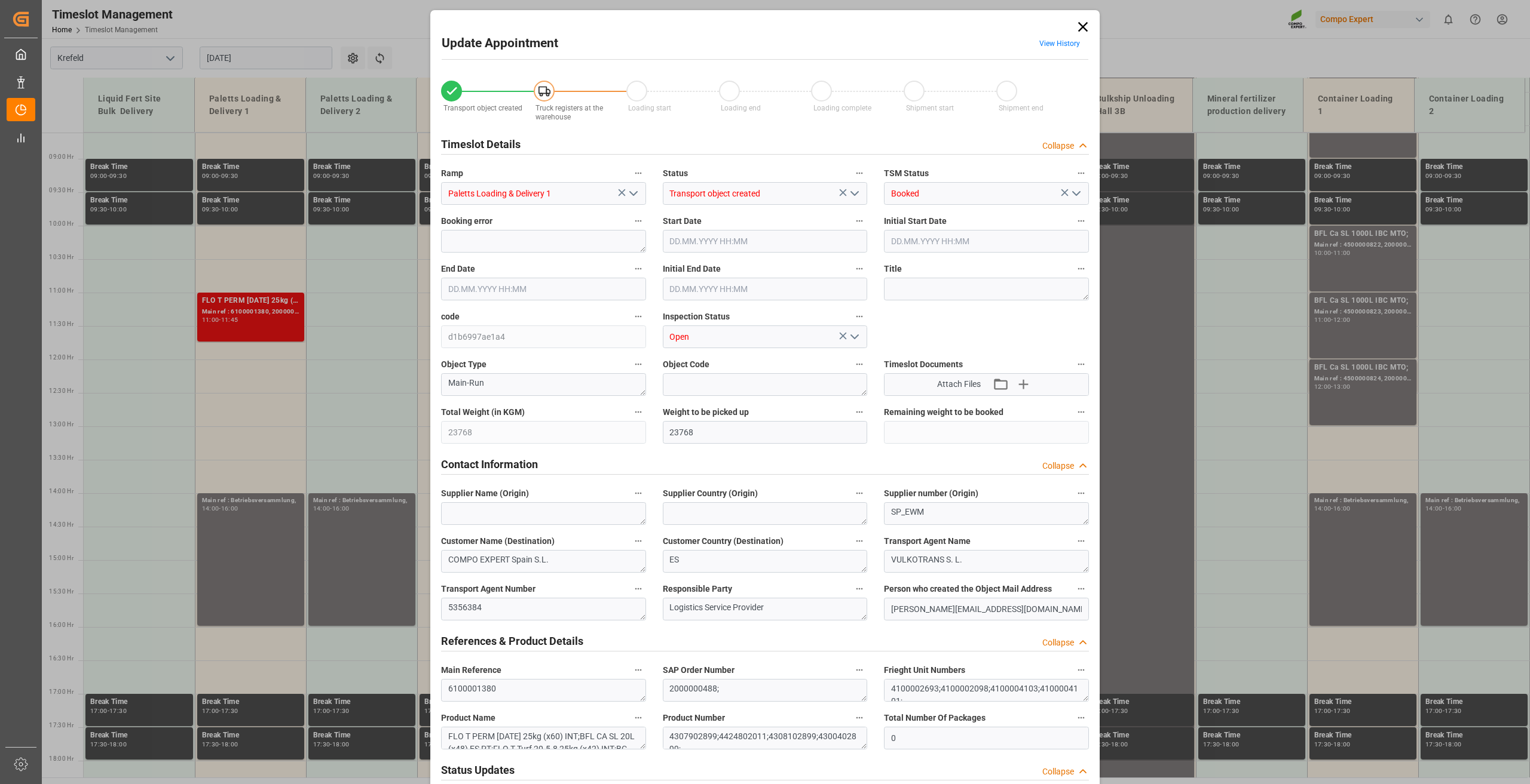
type input "[DATE] 11:45"
type input "[DATE] 11:30"
type input "[DATE] 13:40"
type input "[DATE] 11:59"
click at [705, 237] on input "[DATE] 11:00" at bounding box center [765, 241] width 205 height 23
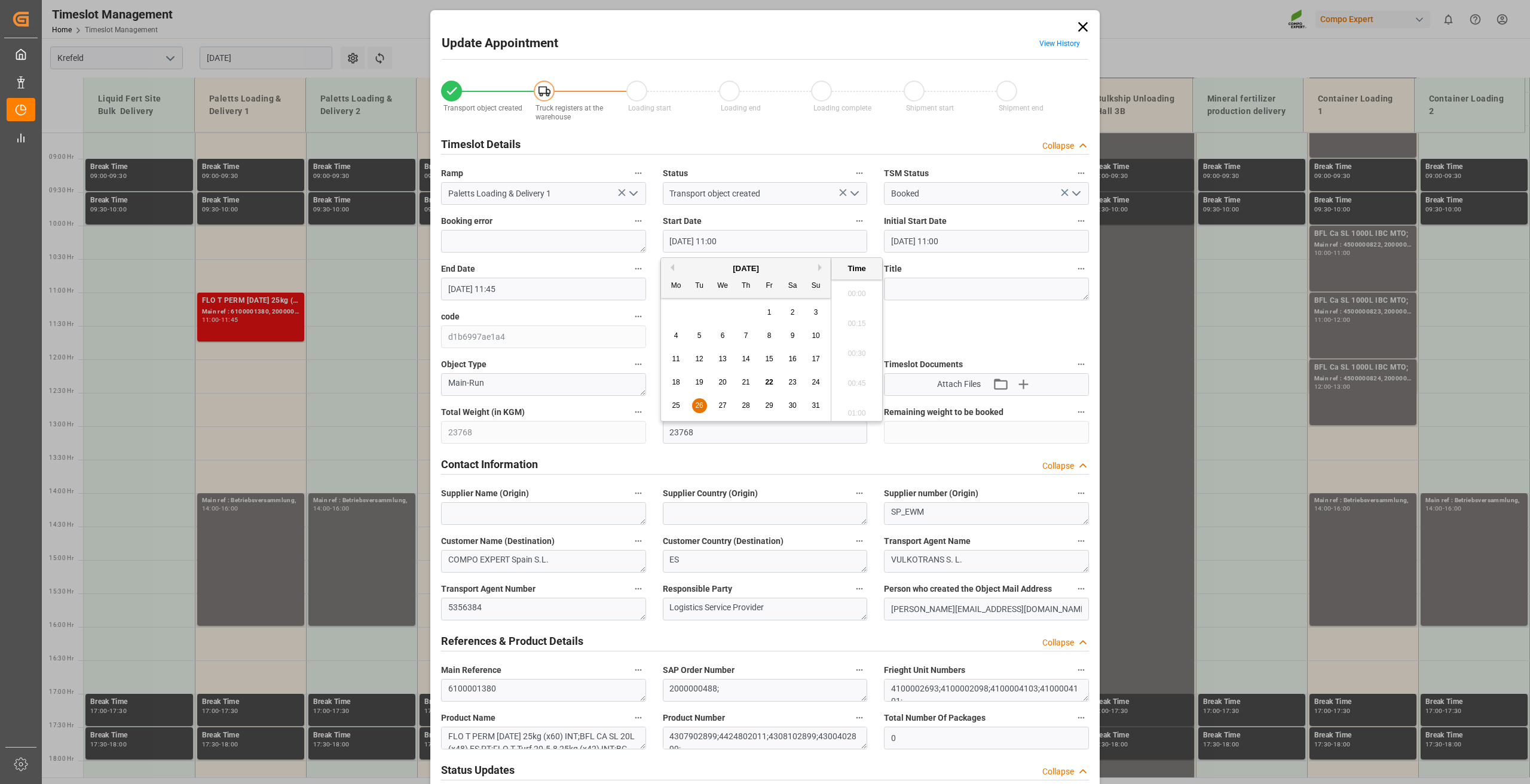
scroll to position [1258, 0]
click at [723, 406] on span "27" at bounding box center [721, 406] width 7 height 8
type input "[DATE] 11:00"
click at [856, 345] on li "11:00" at bounding box center [856, 350] width 51 height 30
click at [465, 295] on input "[DATE] 11:45" at bounding box center [543, 289] width 205 height 23
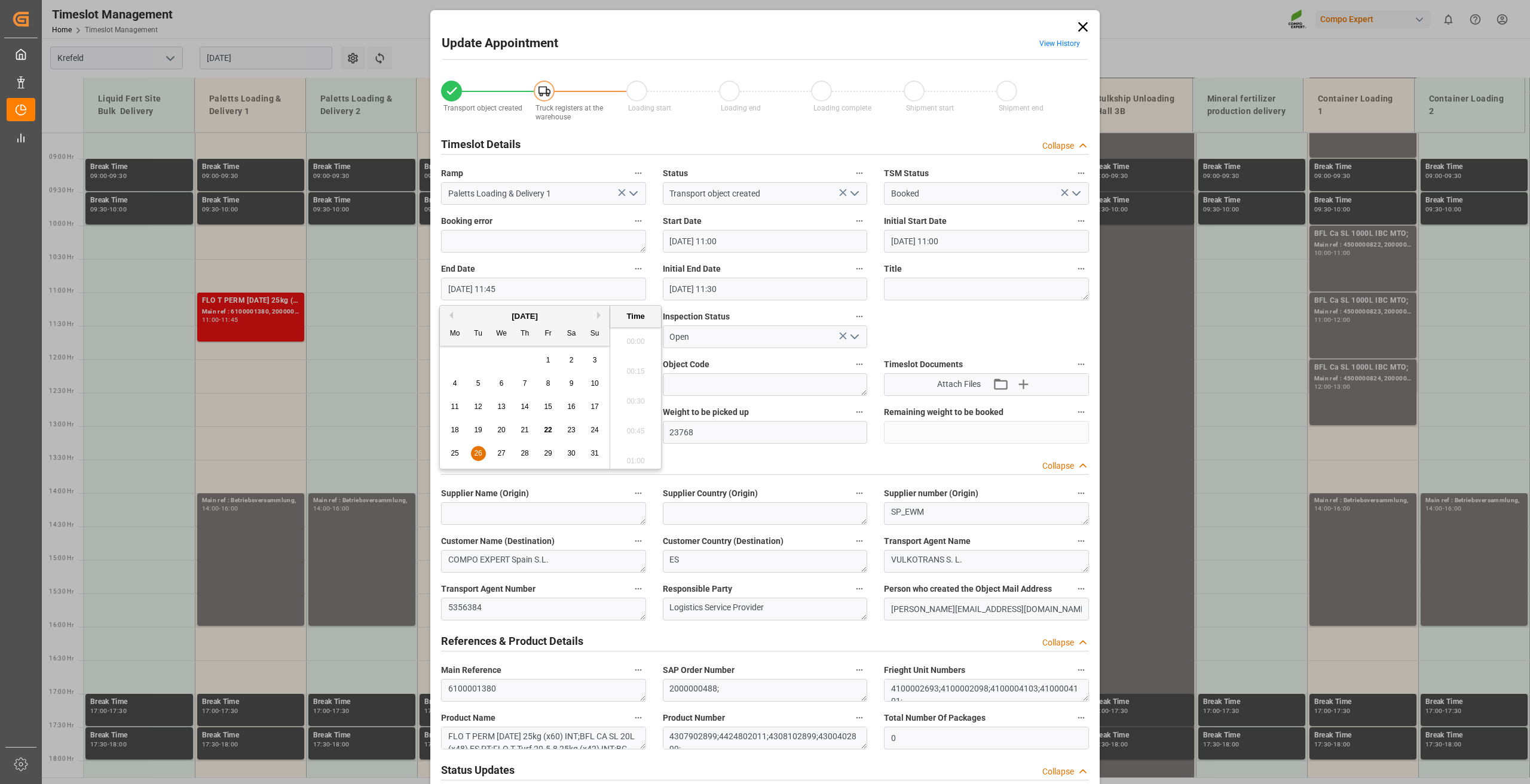
scroll to position [1348, 0]
click at [502, 451] on span "27" at bounding box center [500, 454] width 7 height 8
type input "[DATE] 11:45"
click at [635, 393] on li "11:45" at bounding box center [635, 398] width 51 height 30
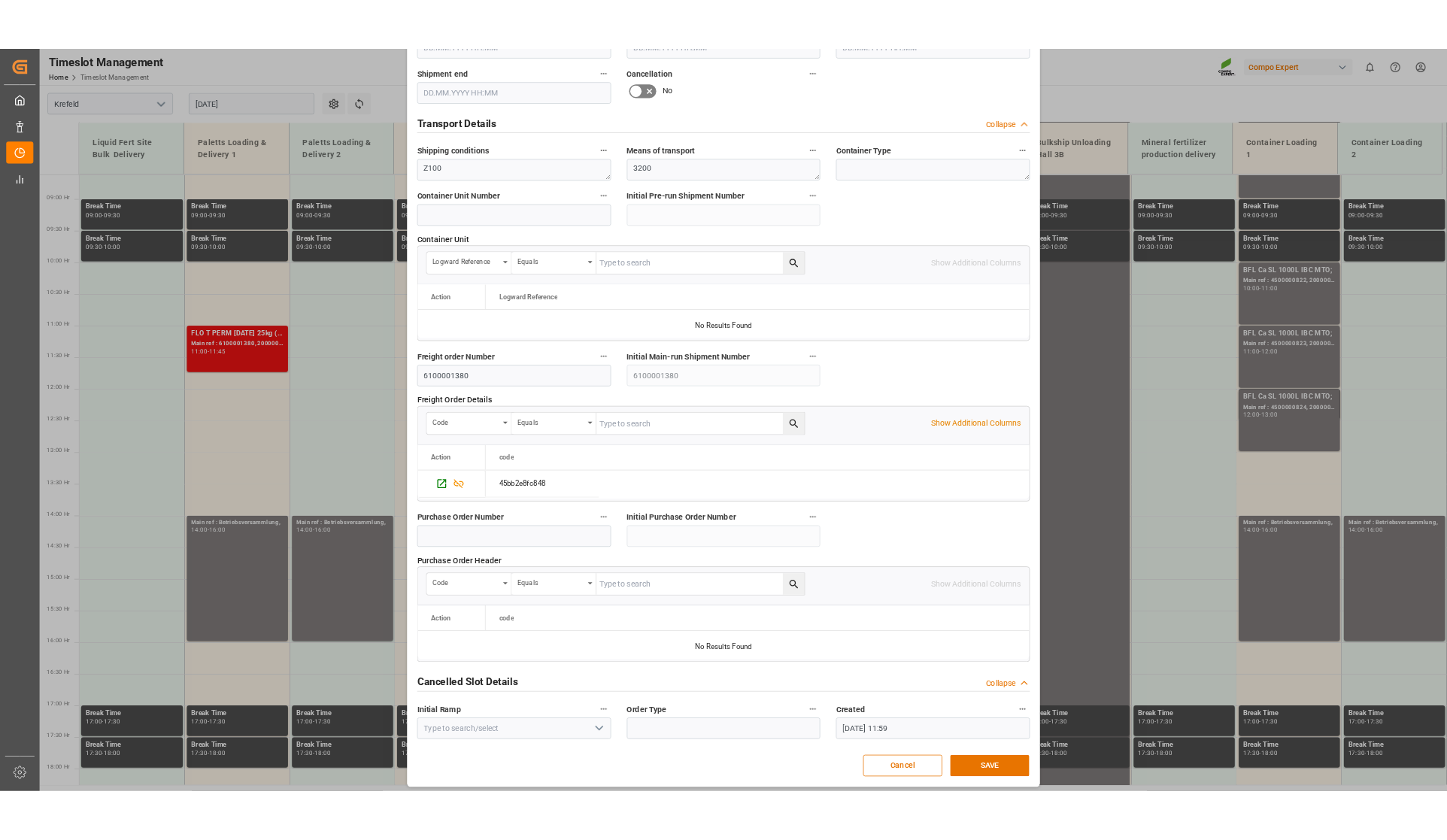
scroll to position [1100, 0]
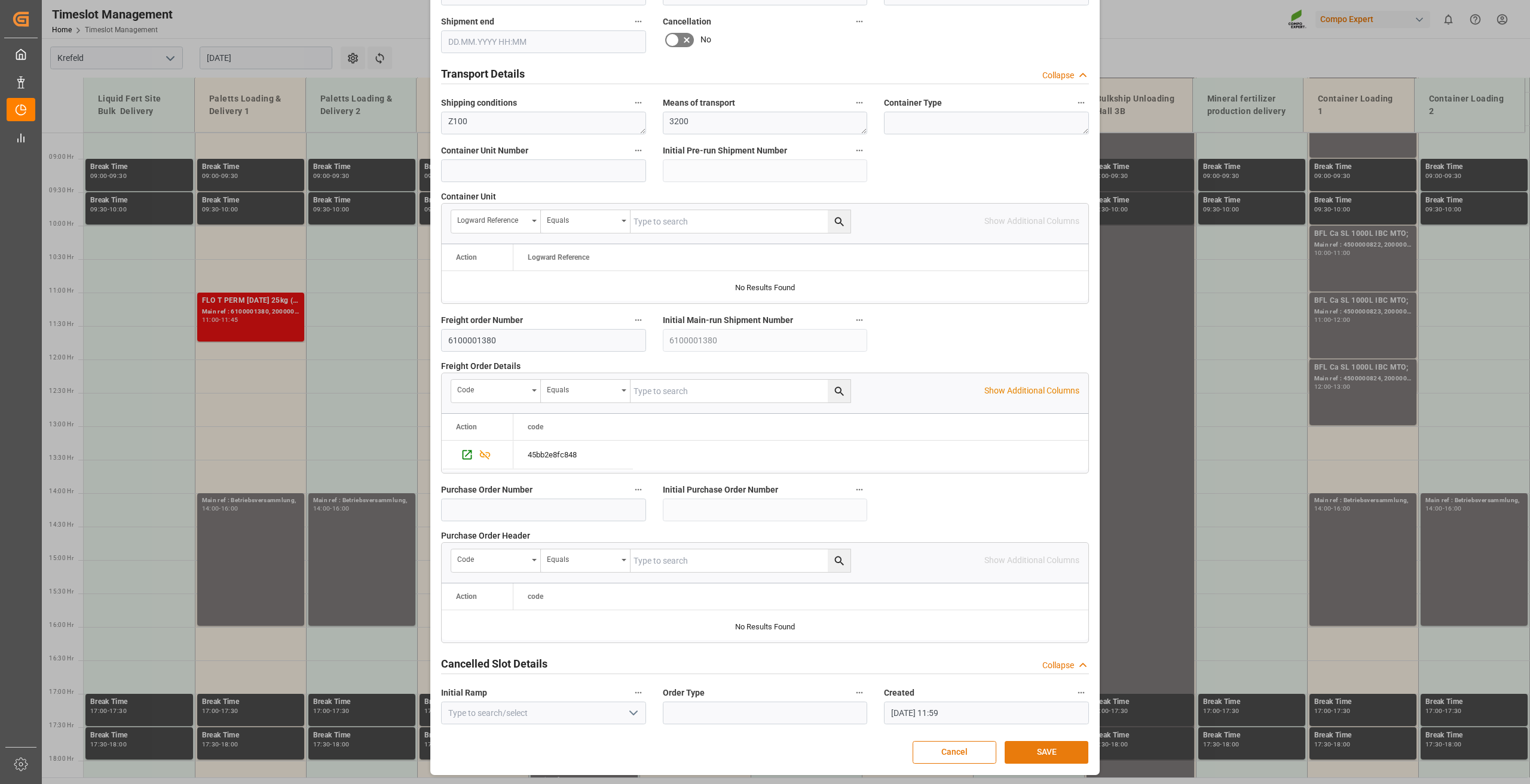
click at [1080, 753] on button "SAVE" at bounding box center [1047, 753] width 84 height 23
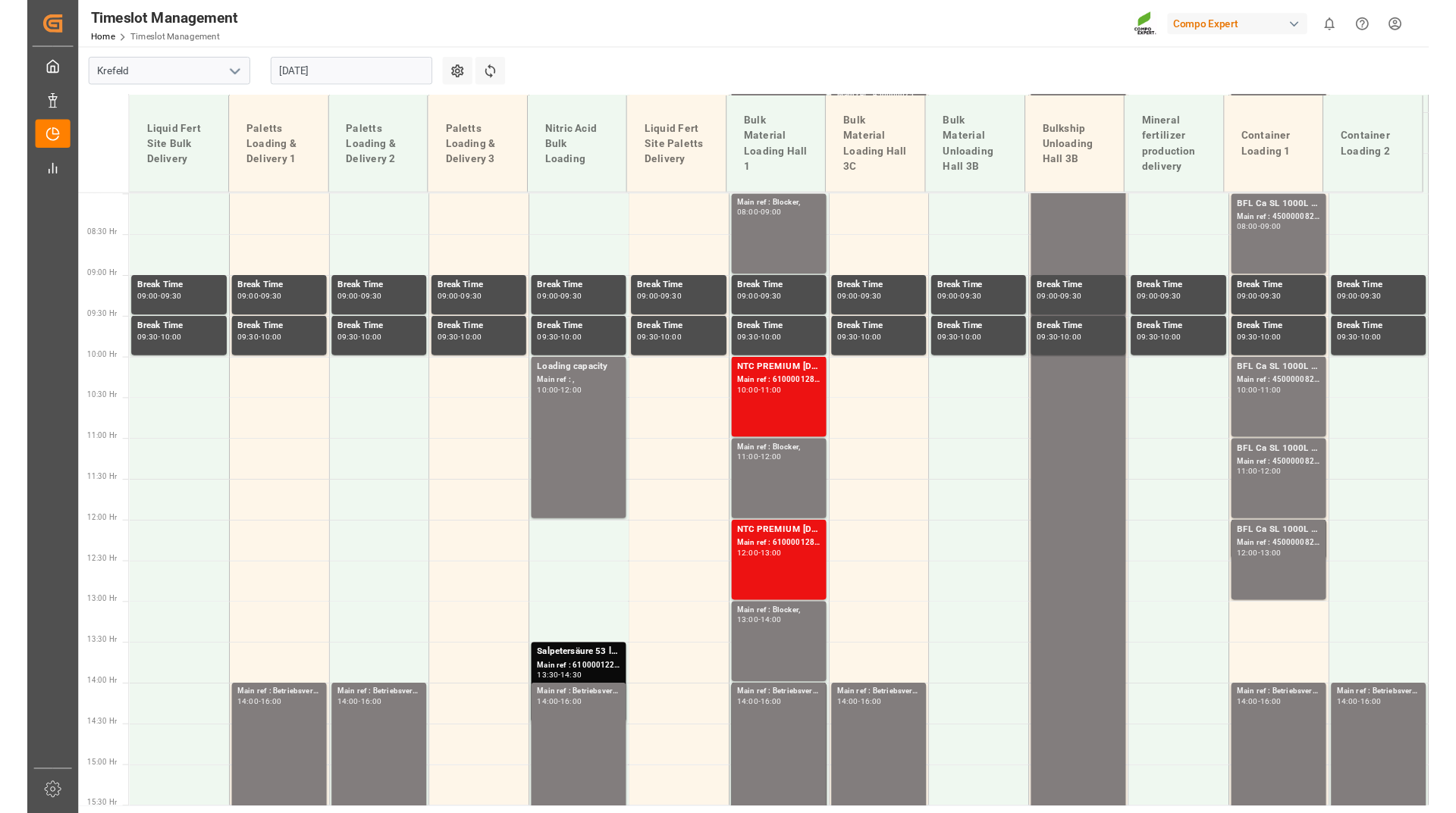
scroll to position [855, 0]
